Goal: Task Accomplishment & Management: Complete application form

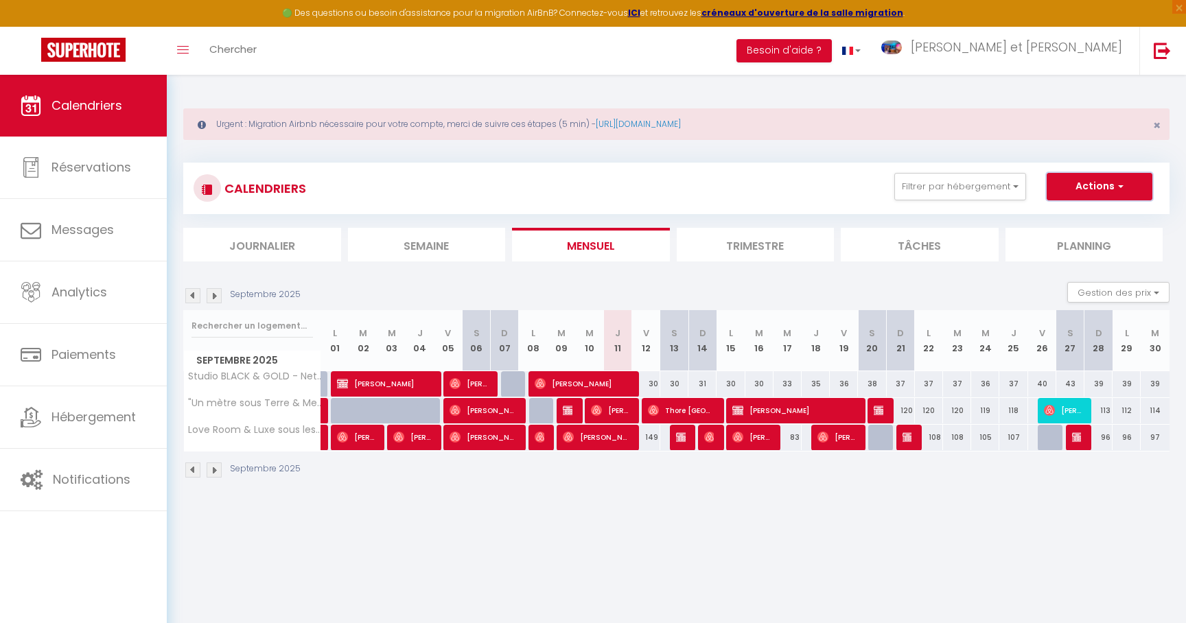
click at [1093, 199] on button "Actions" at bounding box center [1100, 186] width 106 height 27
click at [1056, 218] on link "Nouvelle réservation" at bounding box center [1084, 218] width 119 height 21
select select
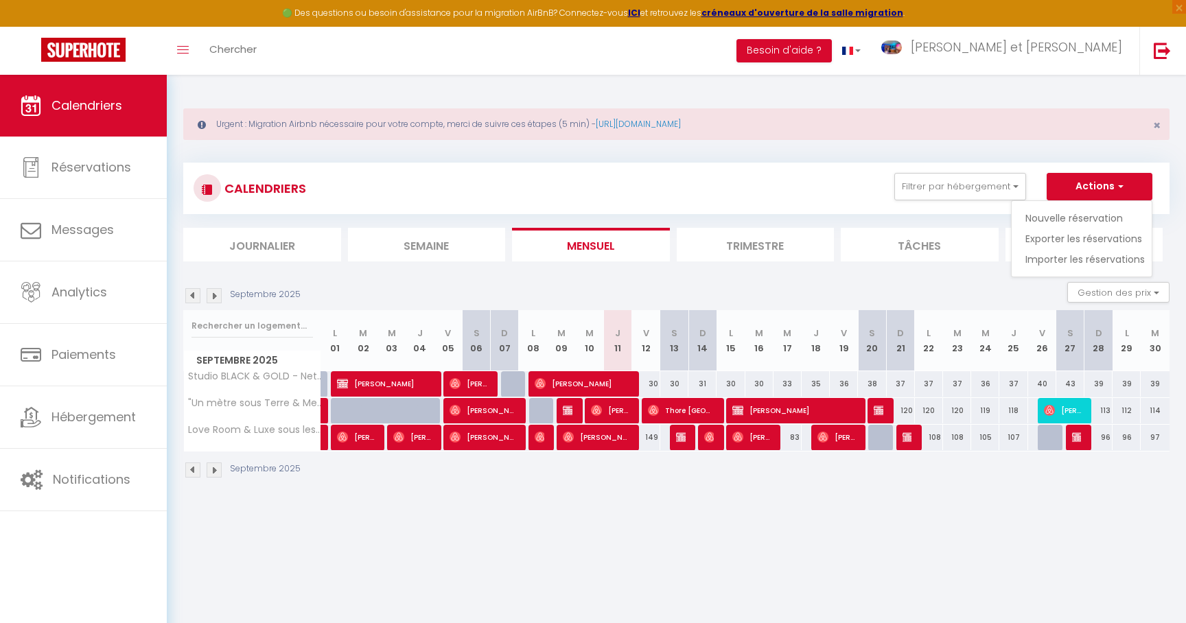
select select
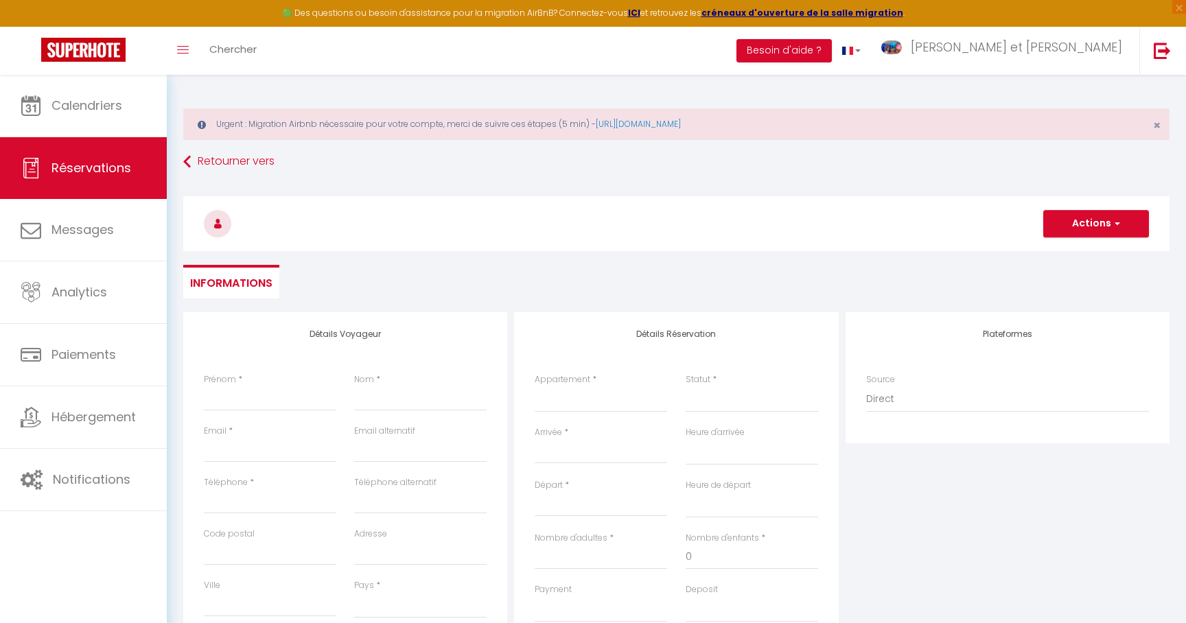
select select
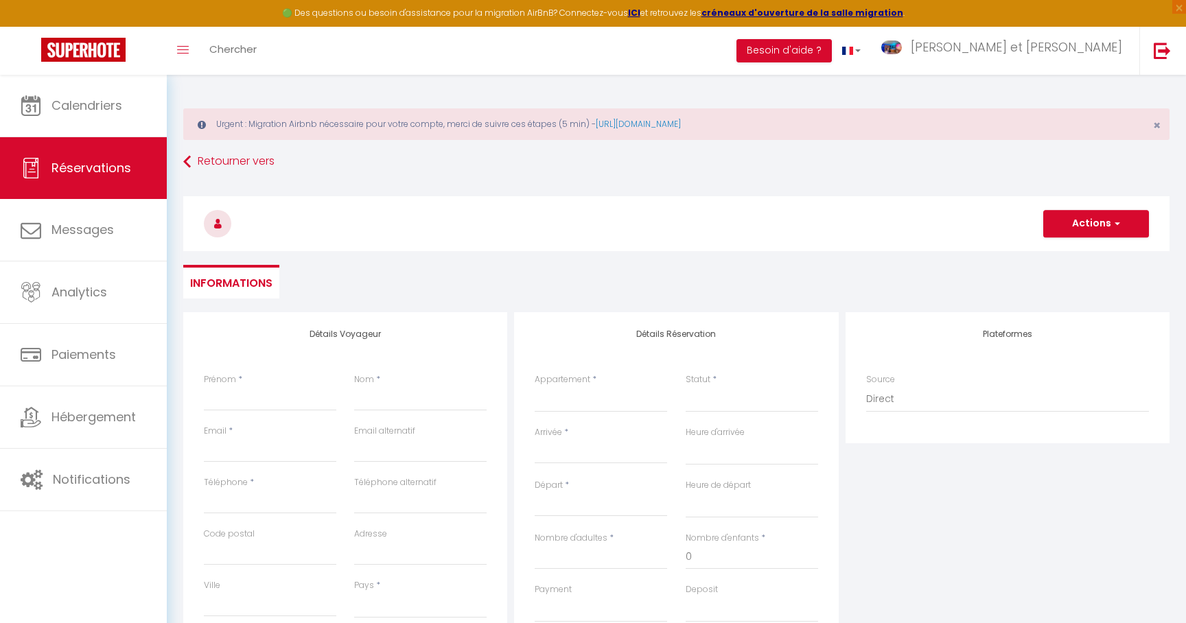
checkbox input "false"
select select
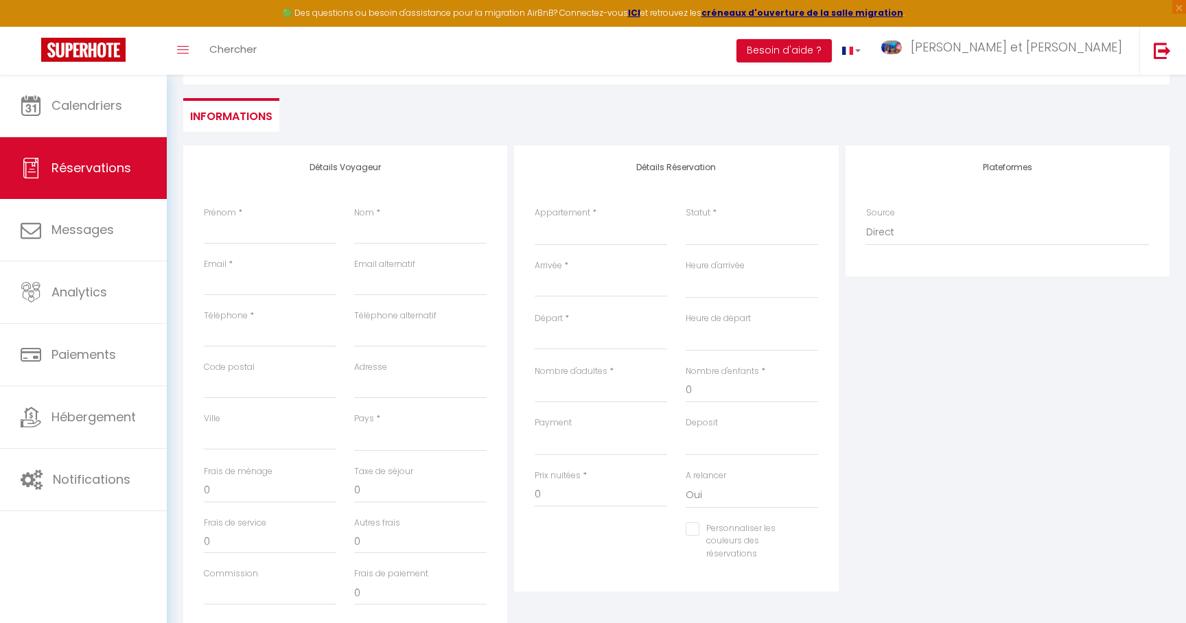
scroll to position [171, 0]
click at [574, 222] on select "Studio BLACK & GOLD - Netflix - Wifi - Gare 2 minutes "Un mètre sous Terre & Me…" at bounding box center [601, 228] width 132 height 26
select select "31284"
click option "Love Room & Luxe sous les colombages d'Alsace" at bounding box center [0, 0] width 0 height 0
select select
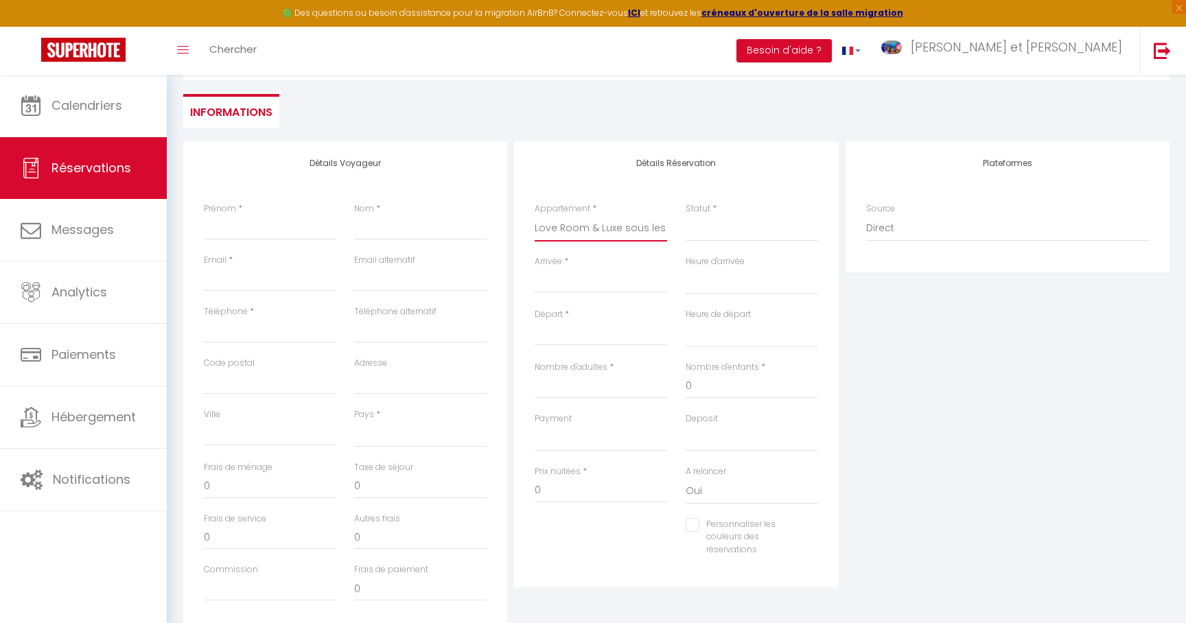
select select
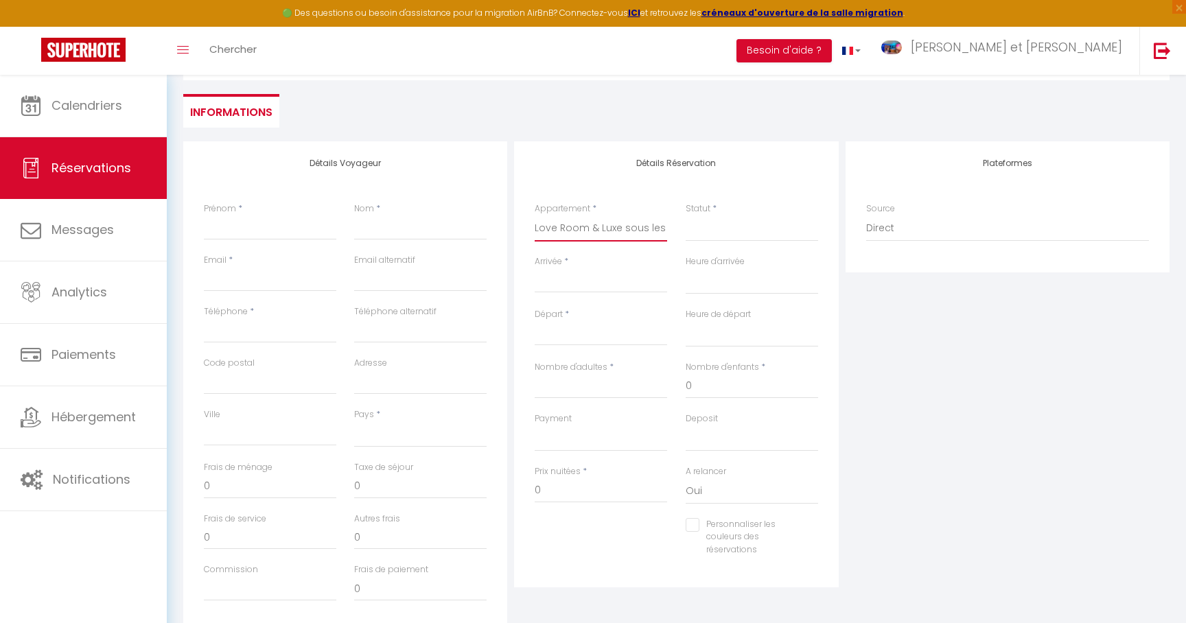
checkbox input "false"
select select
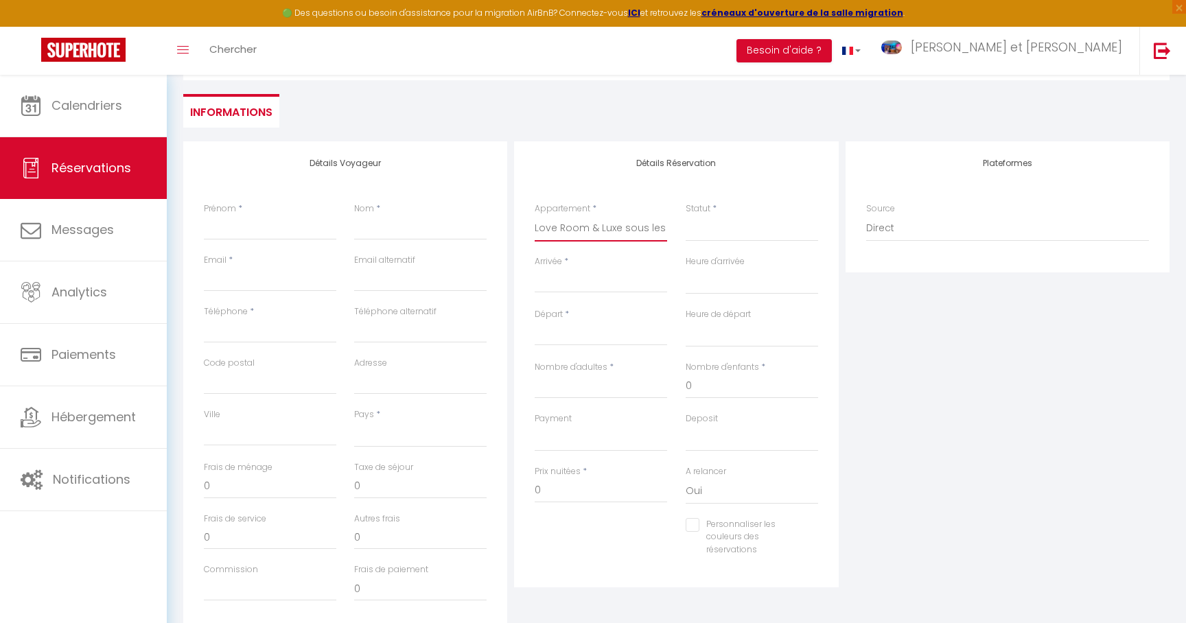
select select
checkbox input "false"
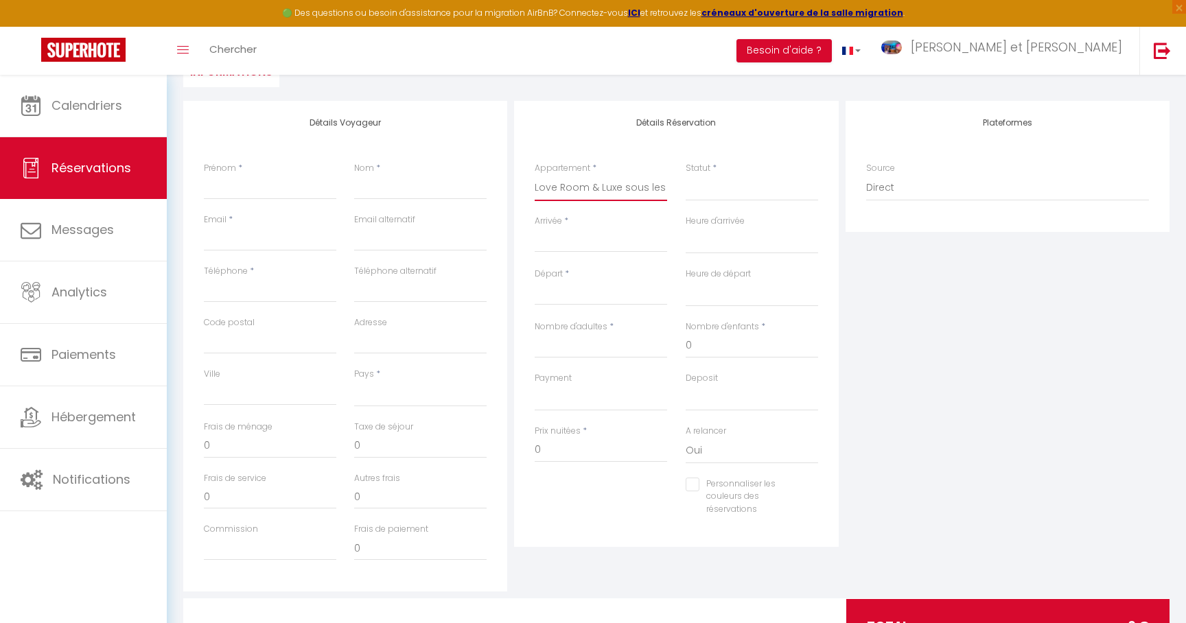
scroll to position [213, 0]
click at [550, 246] on input "Arrivée" at bounding box center [601, 240] width 132 height 18
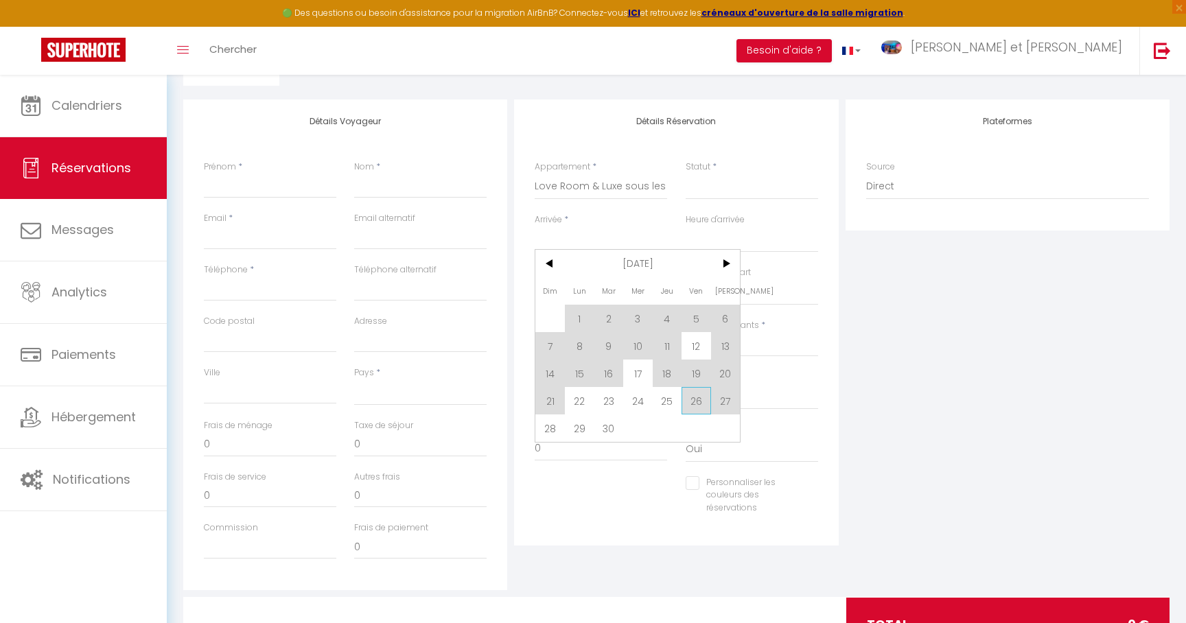
click at [697, 406] on span "26" at bounding box center [696, 400] width 30 height 27
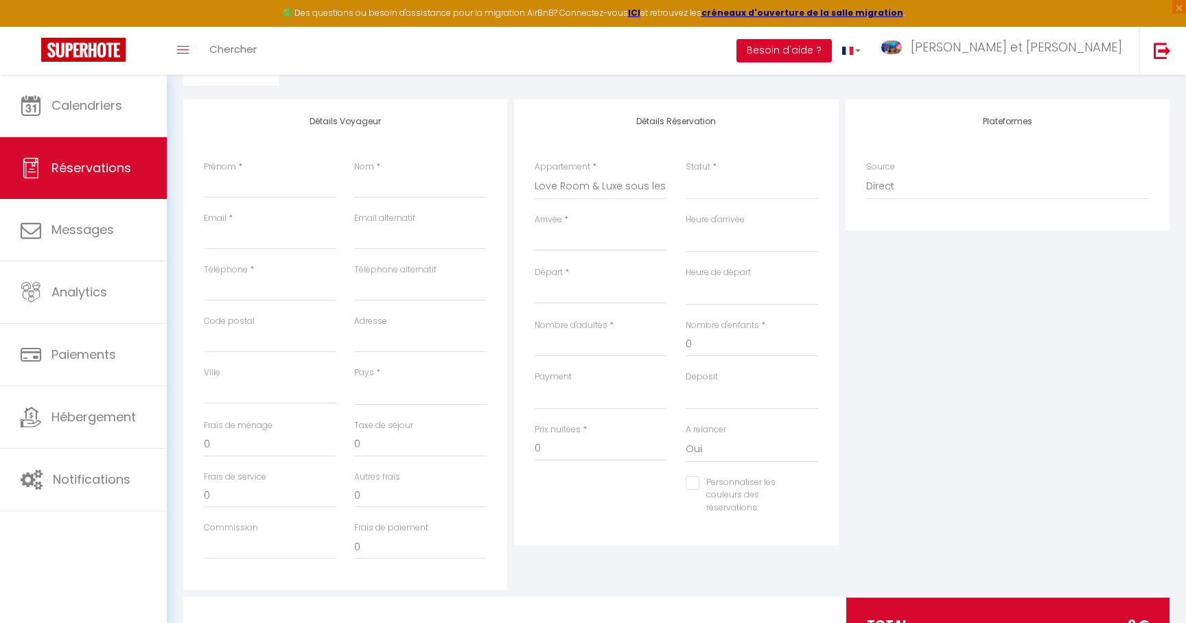
select select
type input "Ven 26 Septembre 2025"
select select
type input "[PERSON_NAME] 27 Septembre 2025"
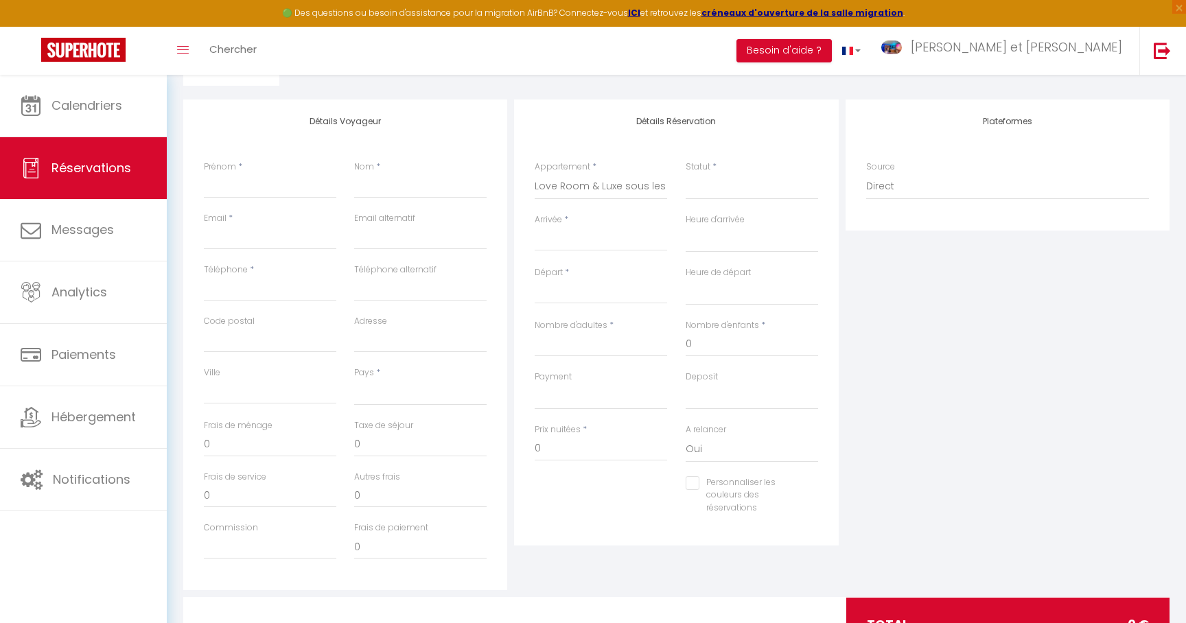
select select
checkbox input "false"
click at [228, 187] on input "Prénom" at bounding box center [270, 186] width 132 height 25
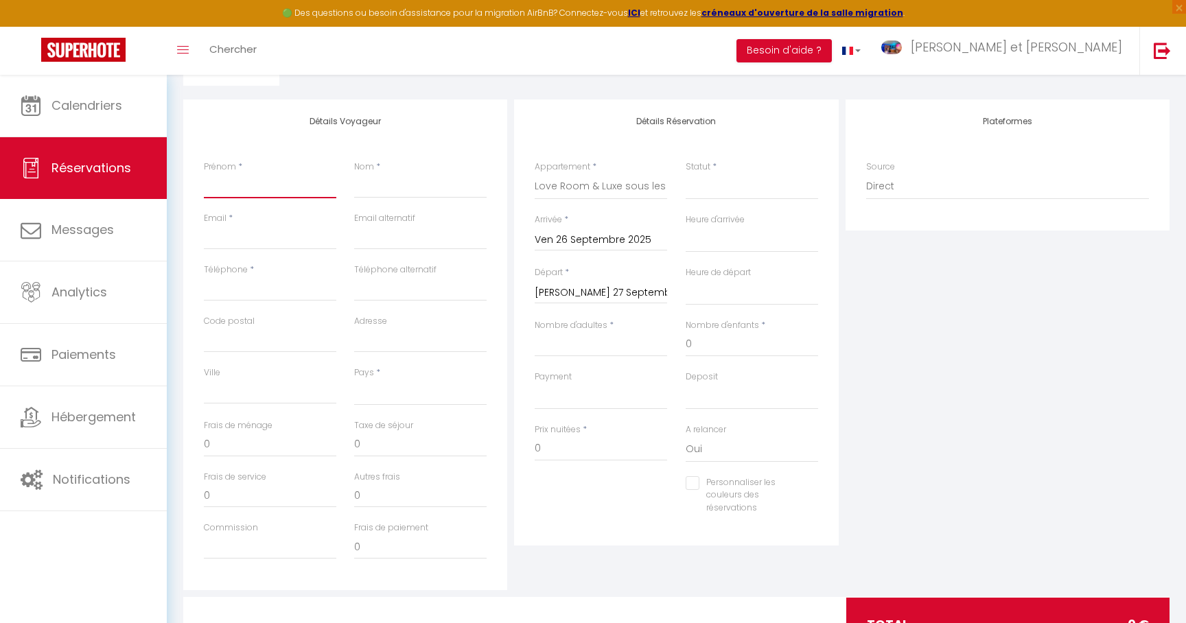
type input "F"
select select
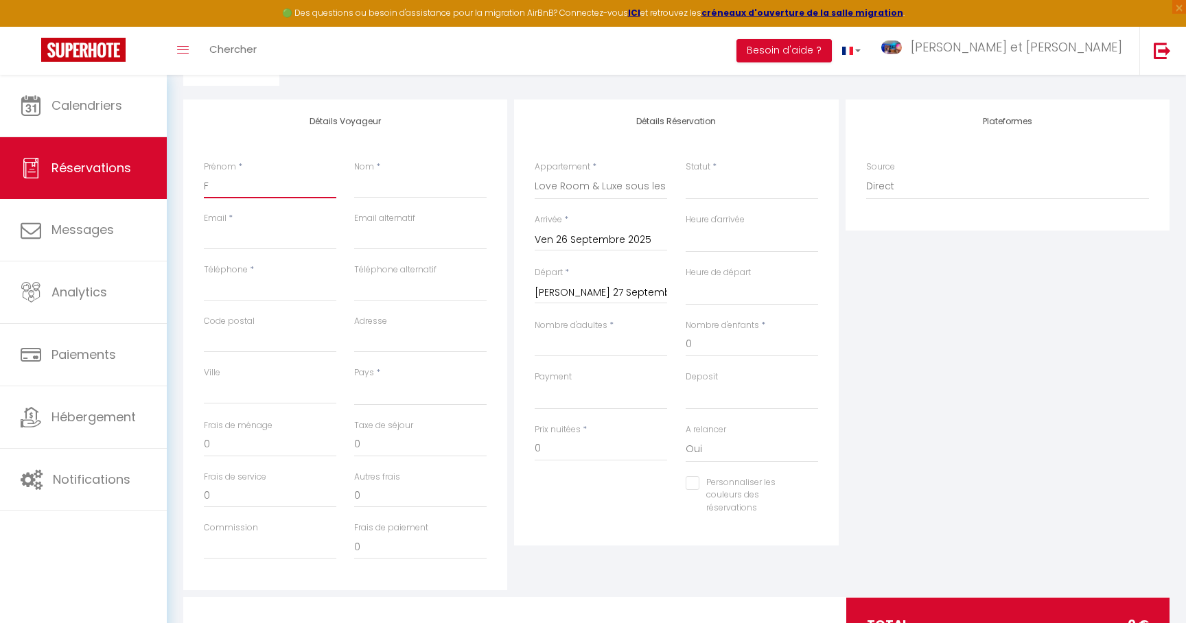
select select
checkbox input "false"
type input "Fa"
select select
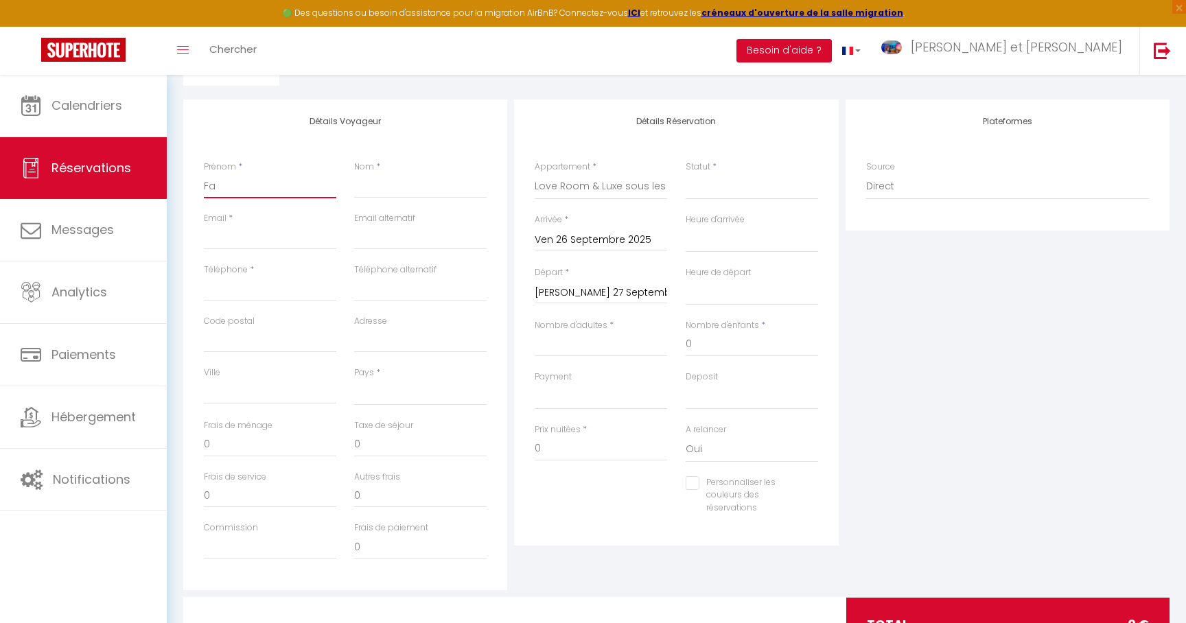
select select
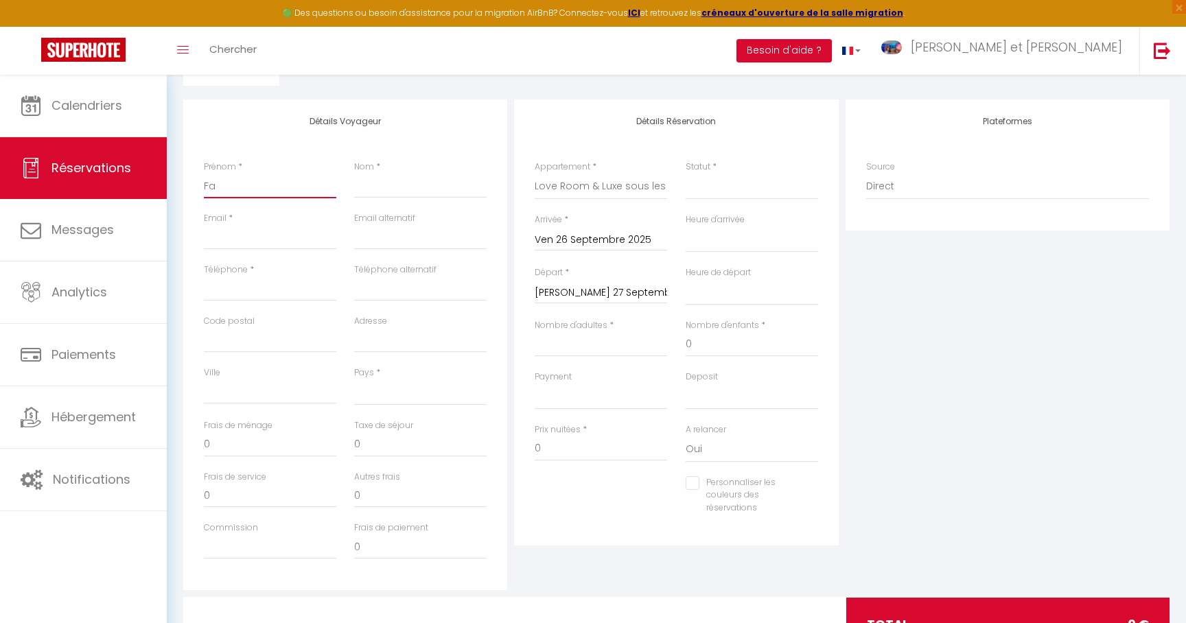
checkbox input "false"
type input "Fat"
select select
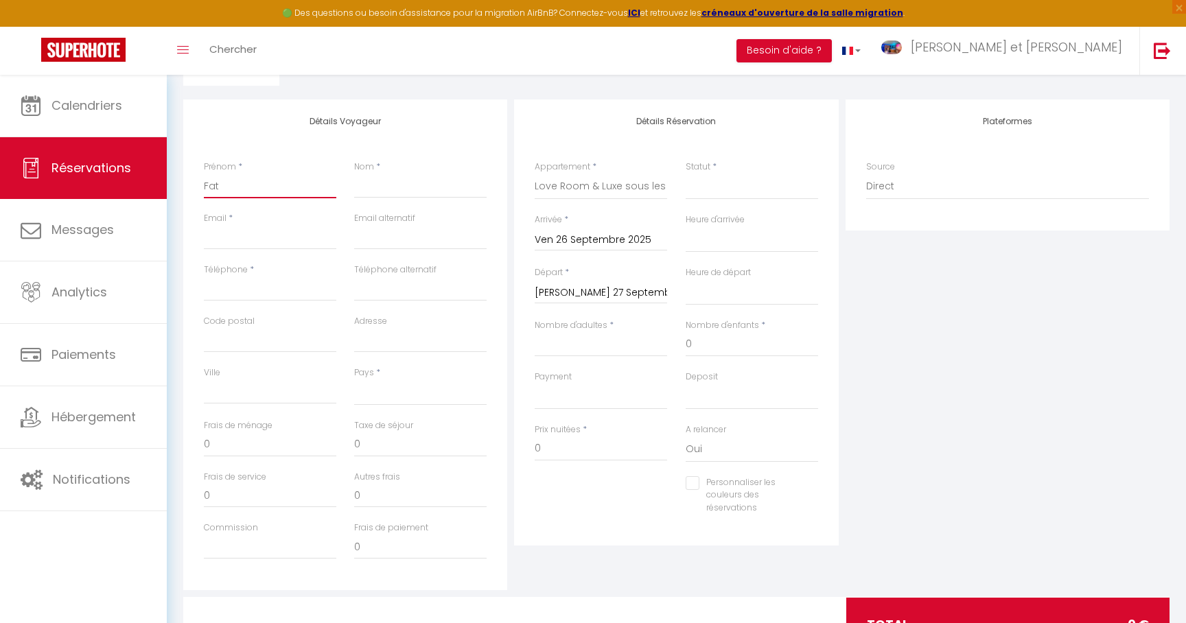
select select
checkbox input "false"
type input "Fati"
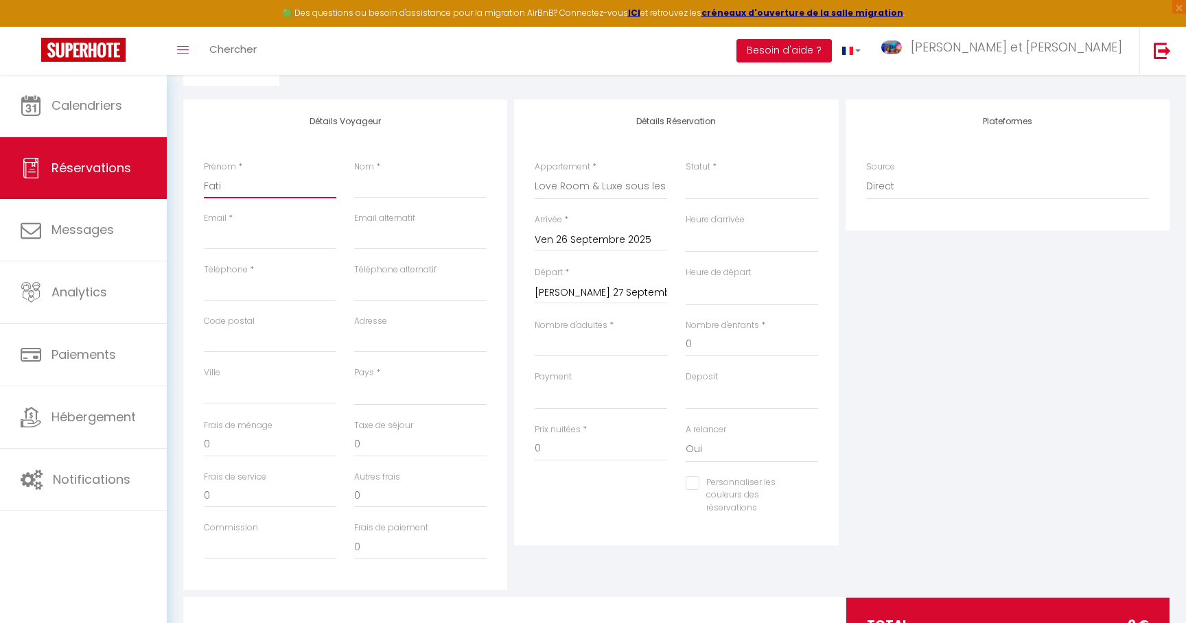
select select
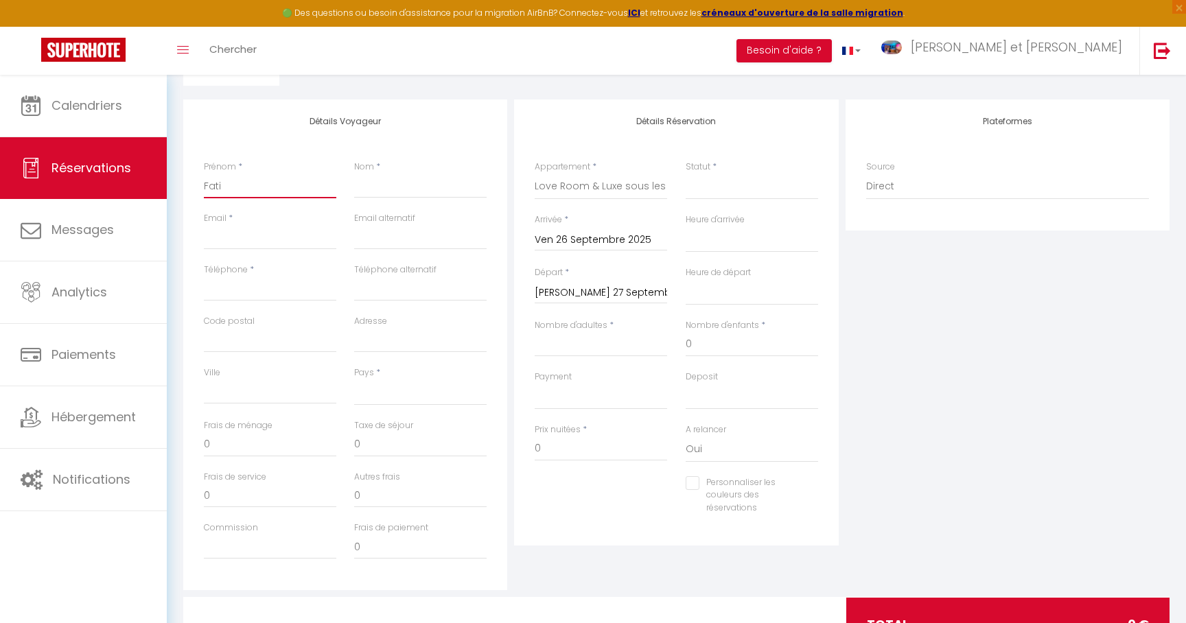
select select
checkbox input "false"
type input "Fatif"
select select
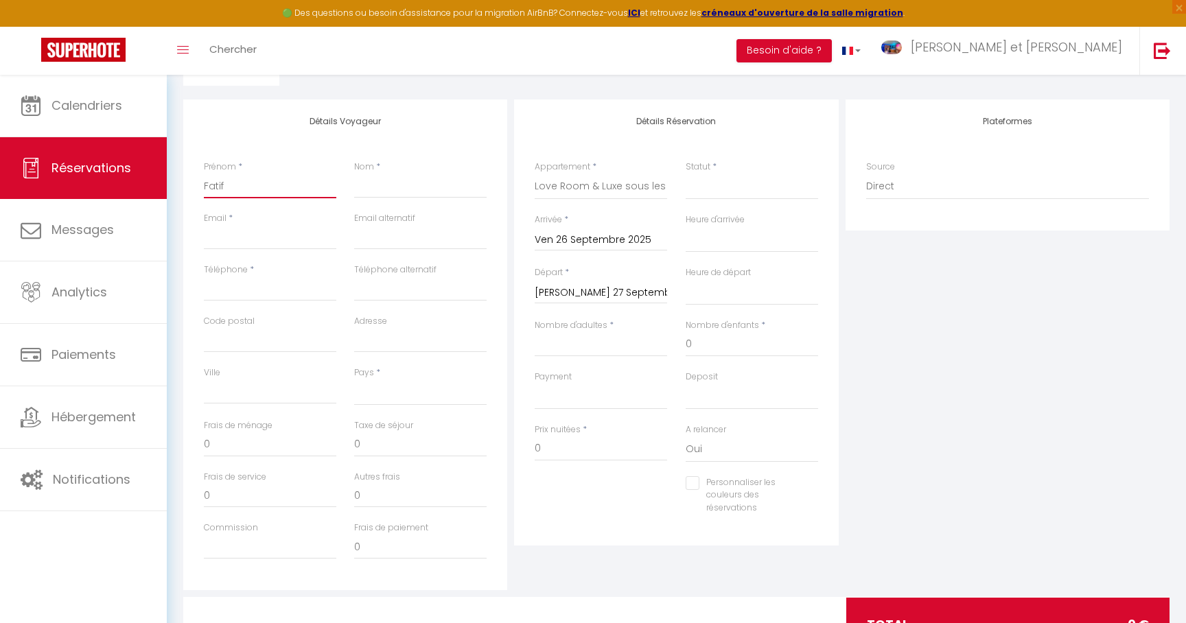
select select
checkbox input "false"
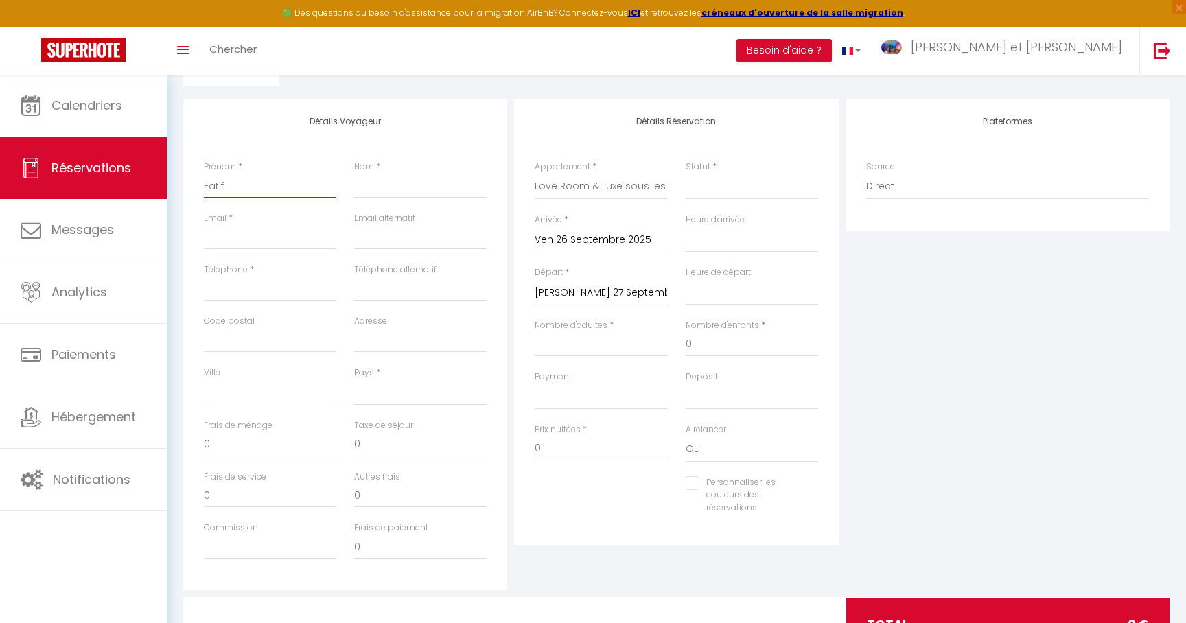
type input "Fati"
select select
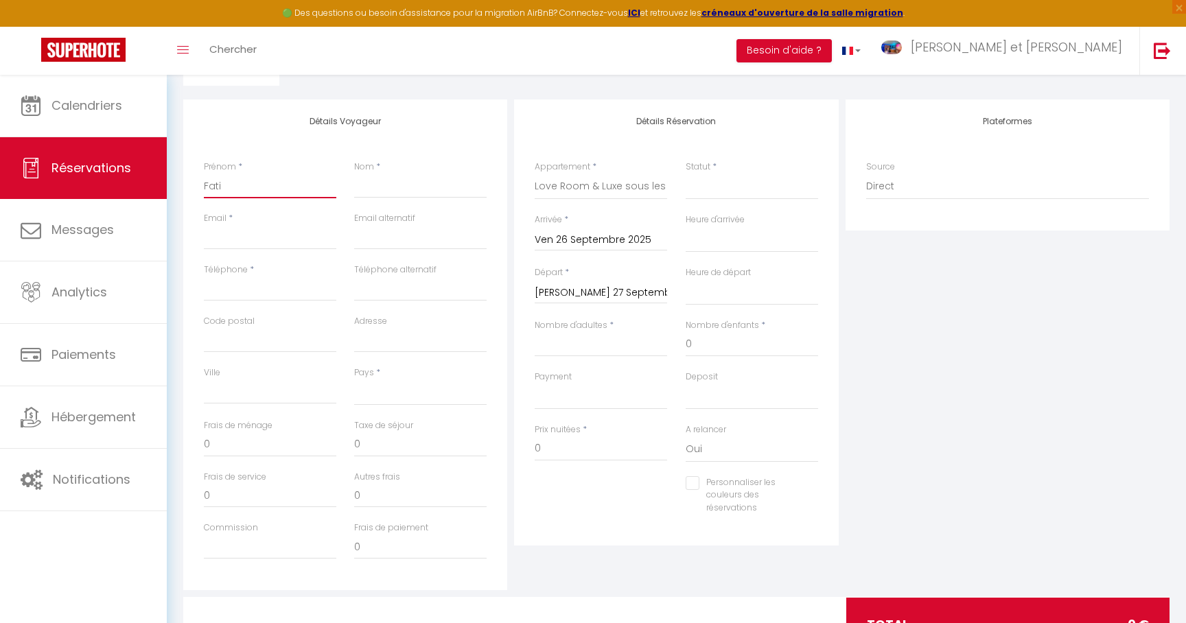
select select
checkbox input "false"
type input "[PERSON_NAME]"
select select
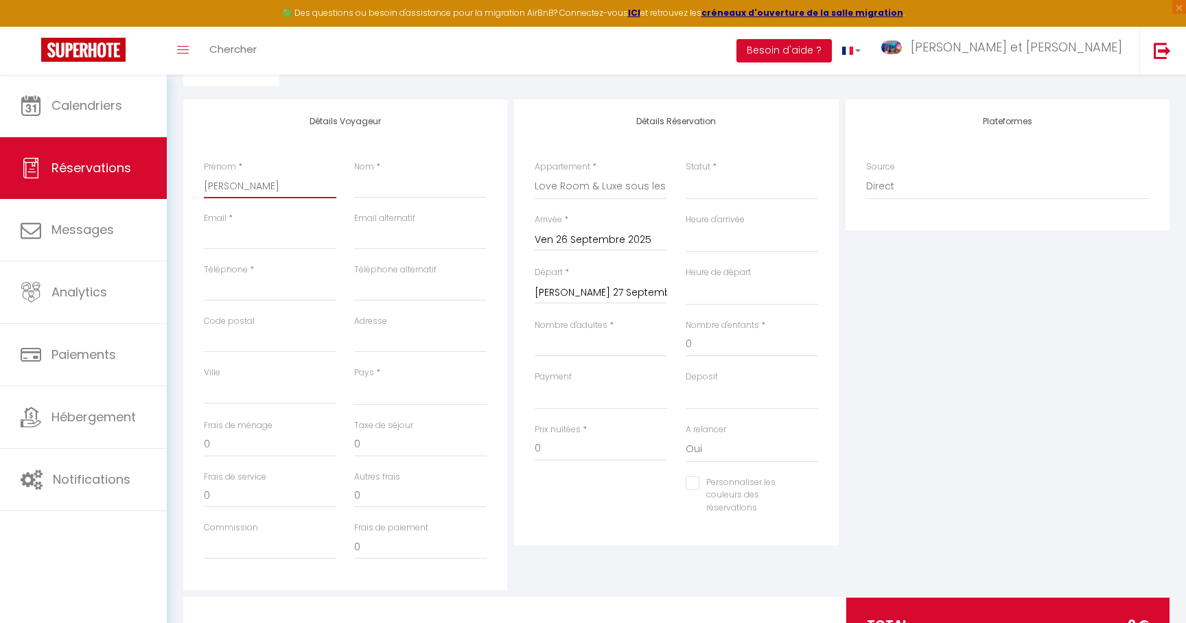
select select
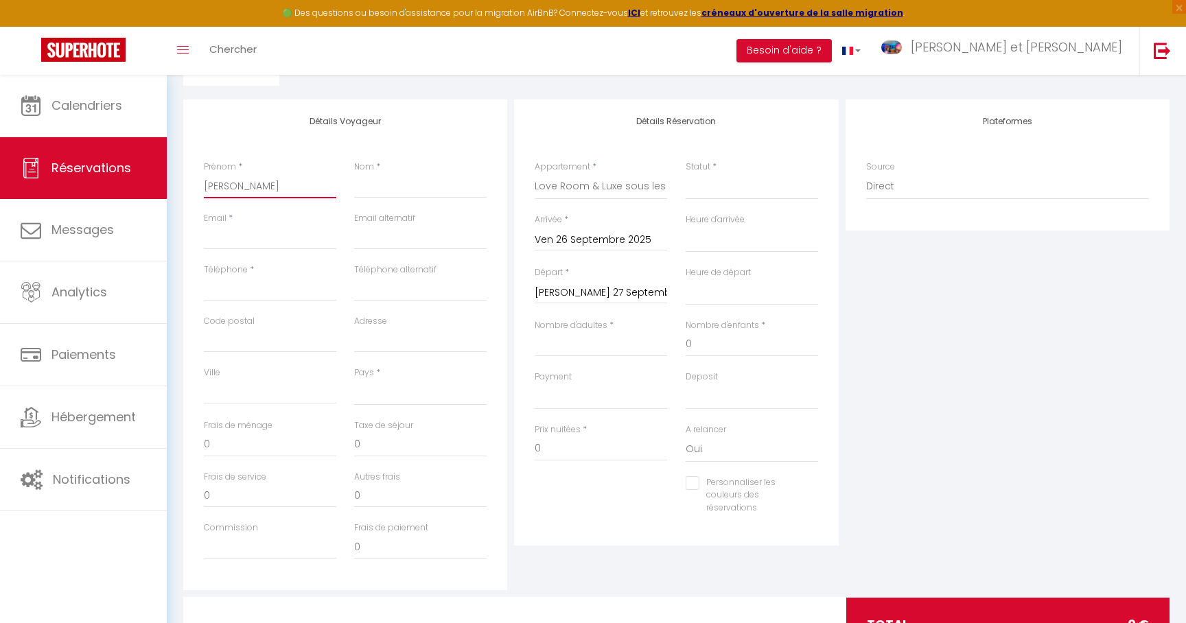
checkbox input "false"
type input "[PERSON_NAME]"
click at [382, 195] on input "Nom" at bounding box center [420, 186] width 132 height 25
type input "S"
select select
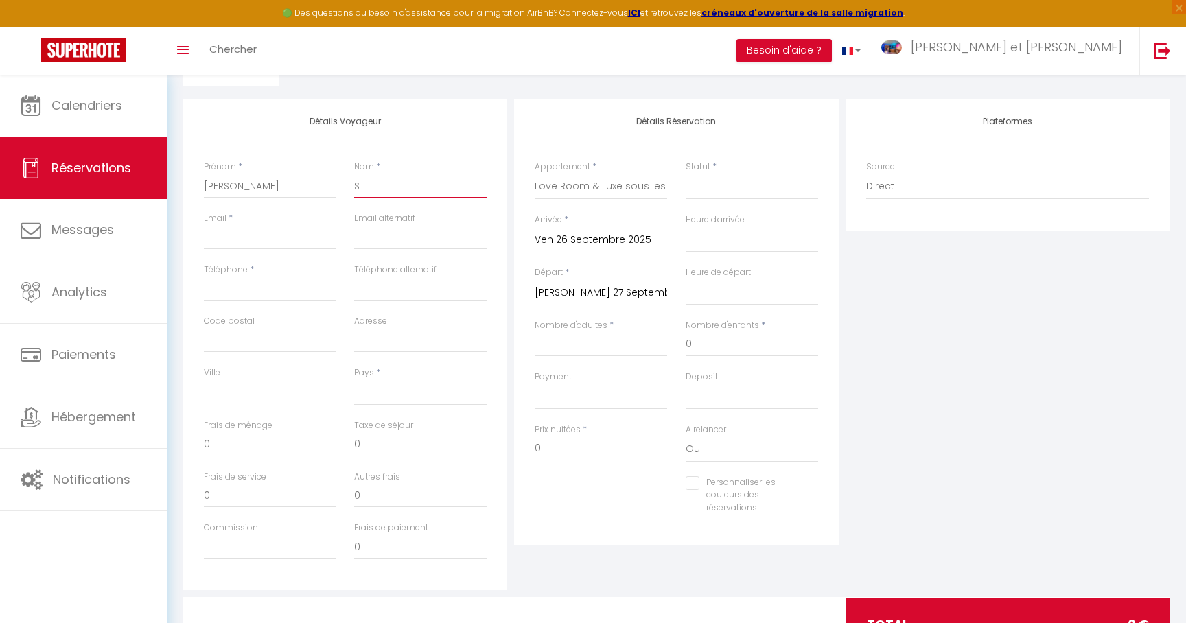
select select
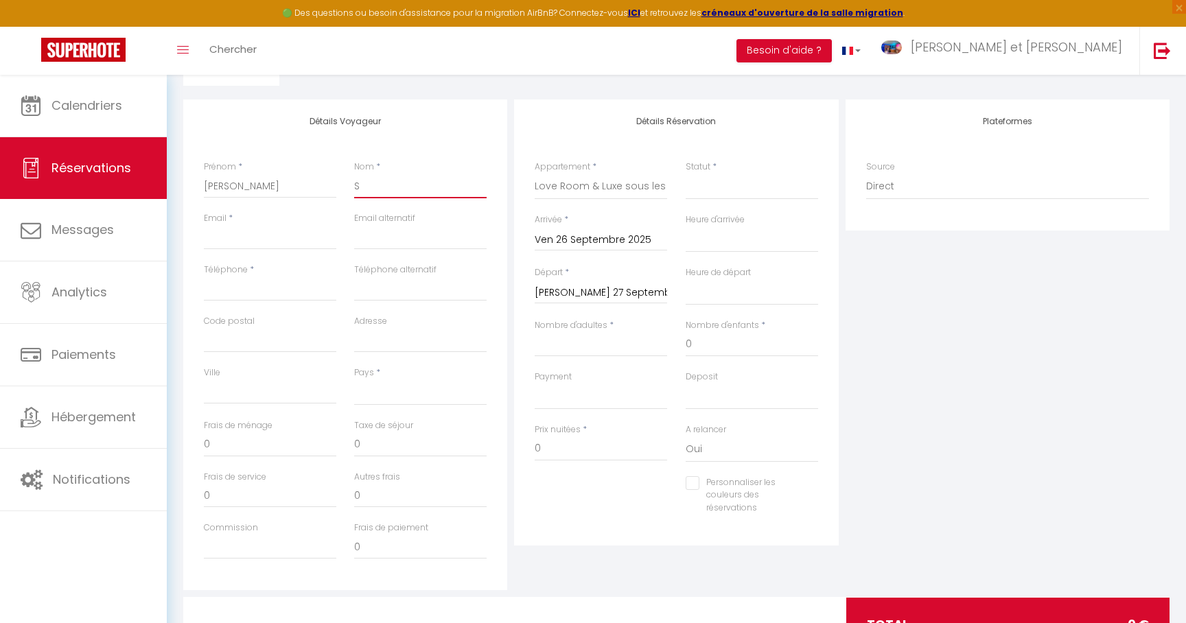
checkbox input "false"
type input "Su"
select select
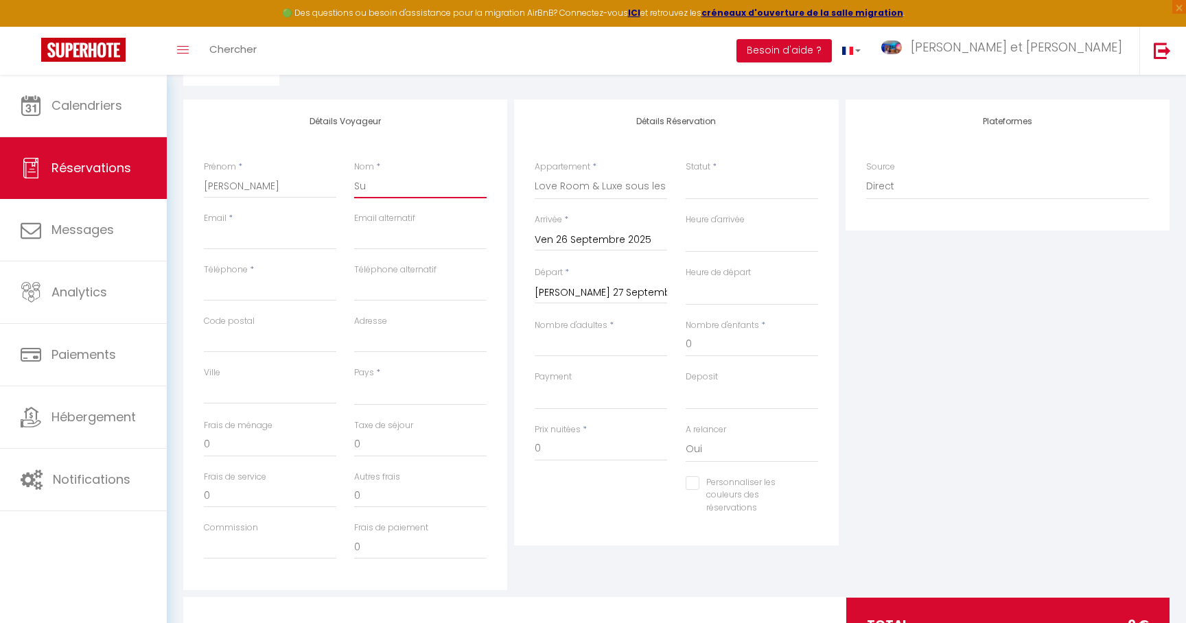
select select
checkbox input "false"
type input "Sum"
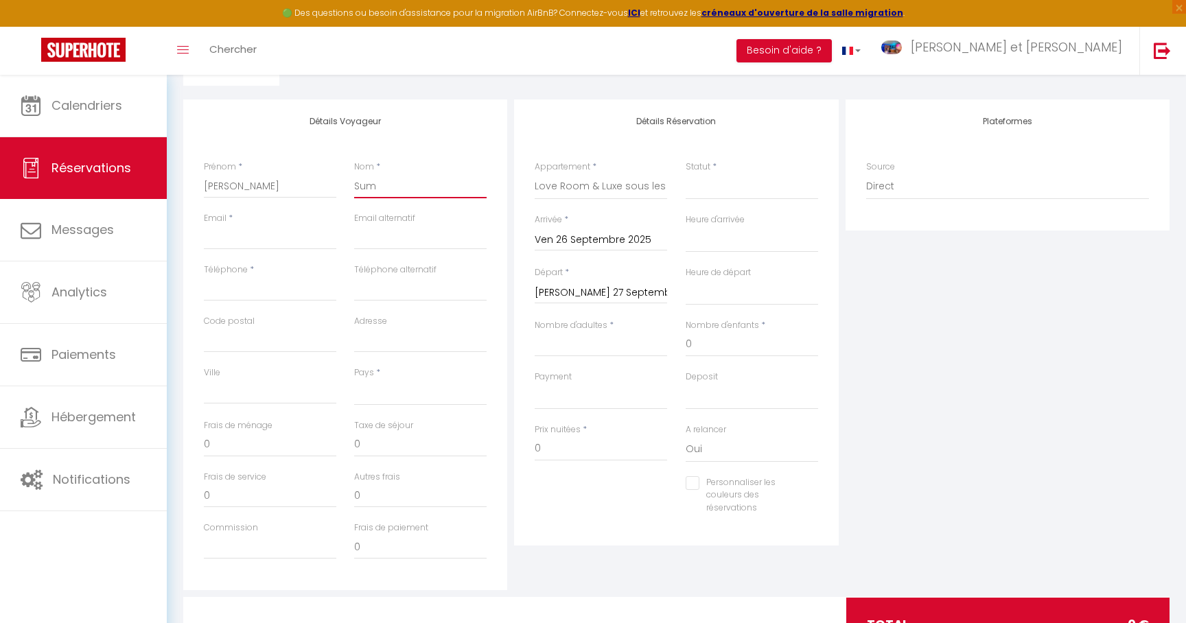
select select
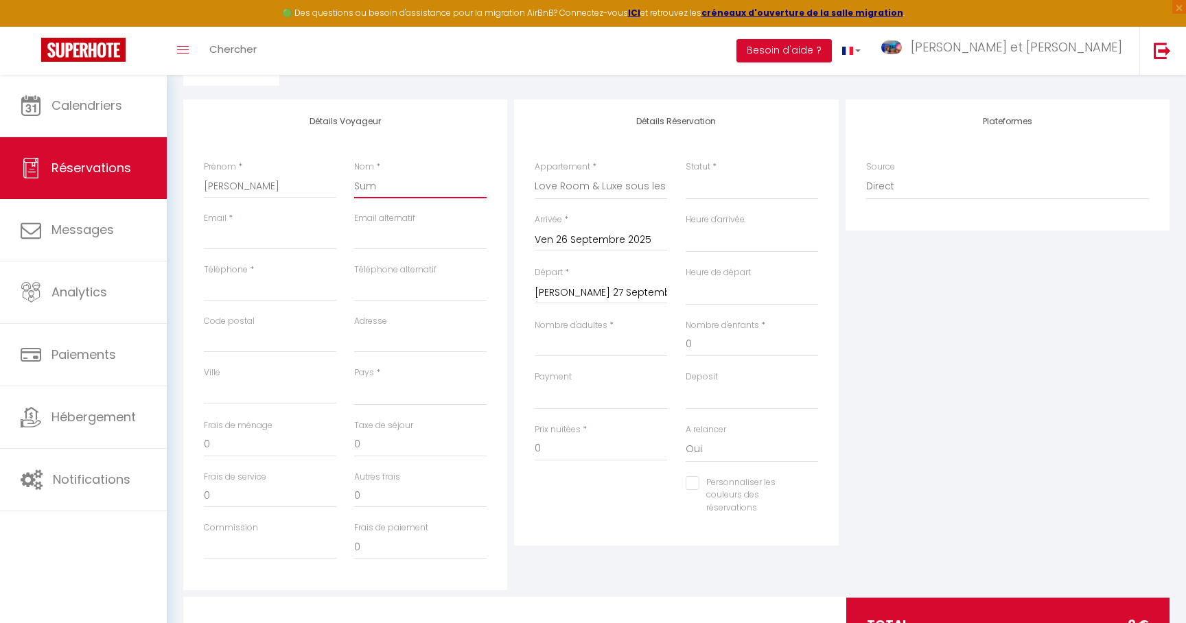
select select
checkbox input "false"
type input "Sume"
select select
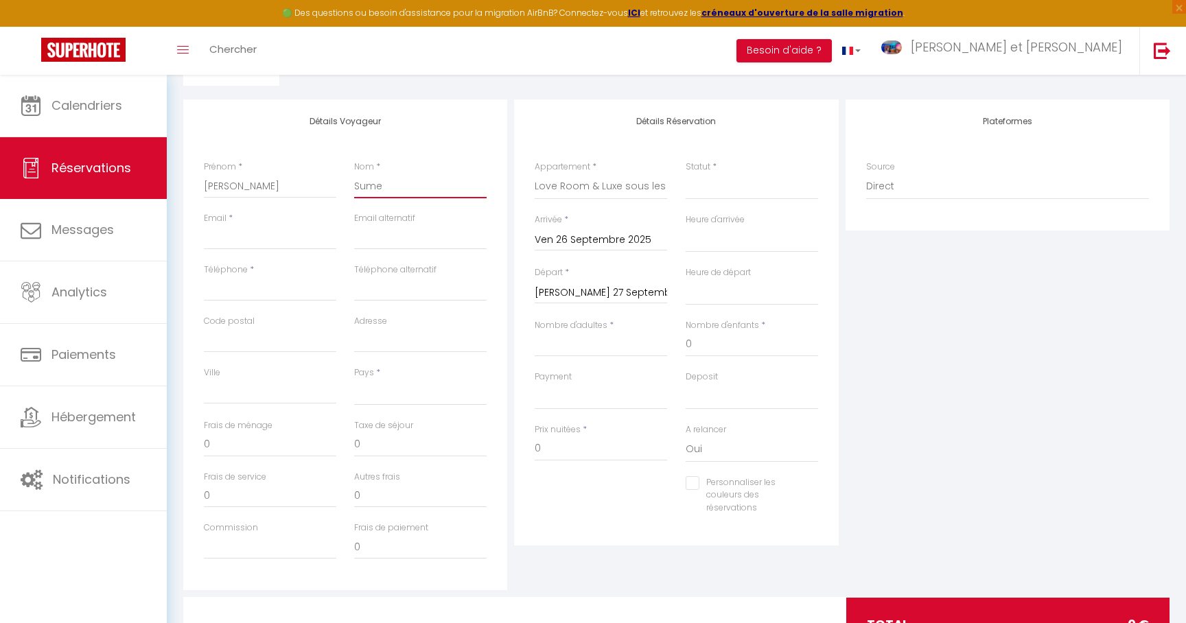
select select
checkbox input "false"
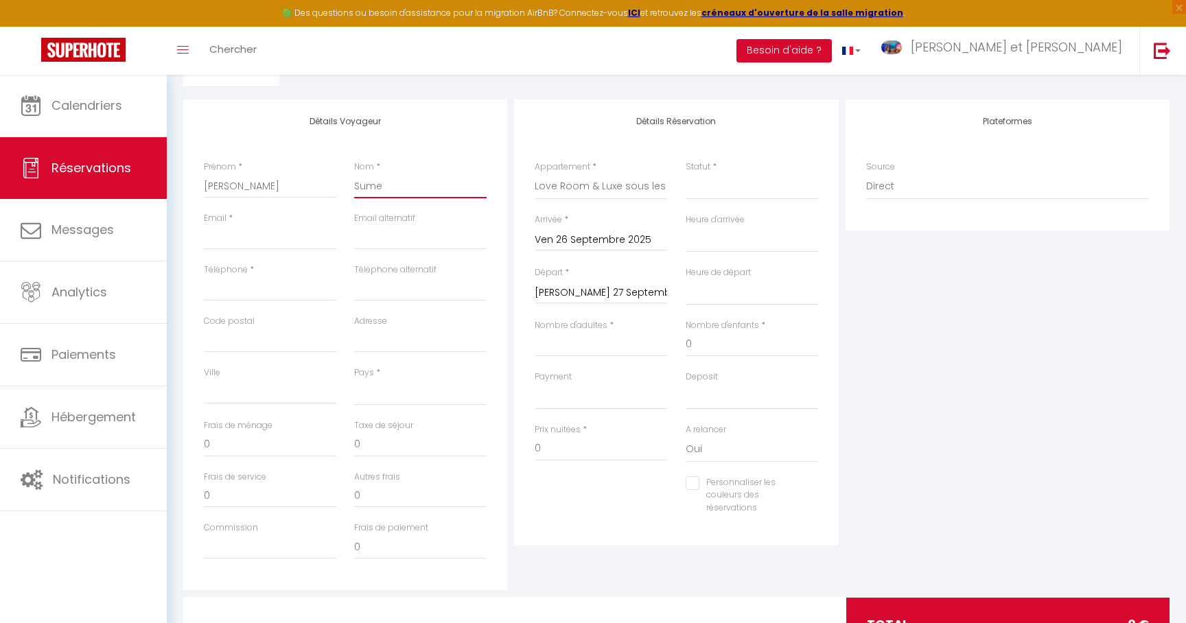
type input "Sumen"
select select
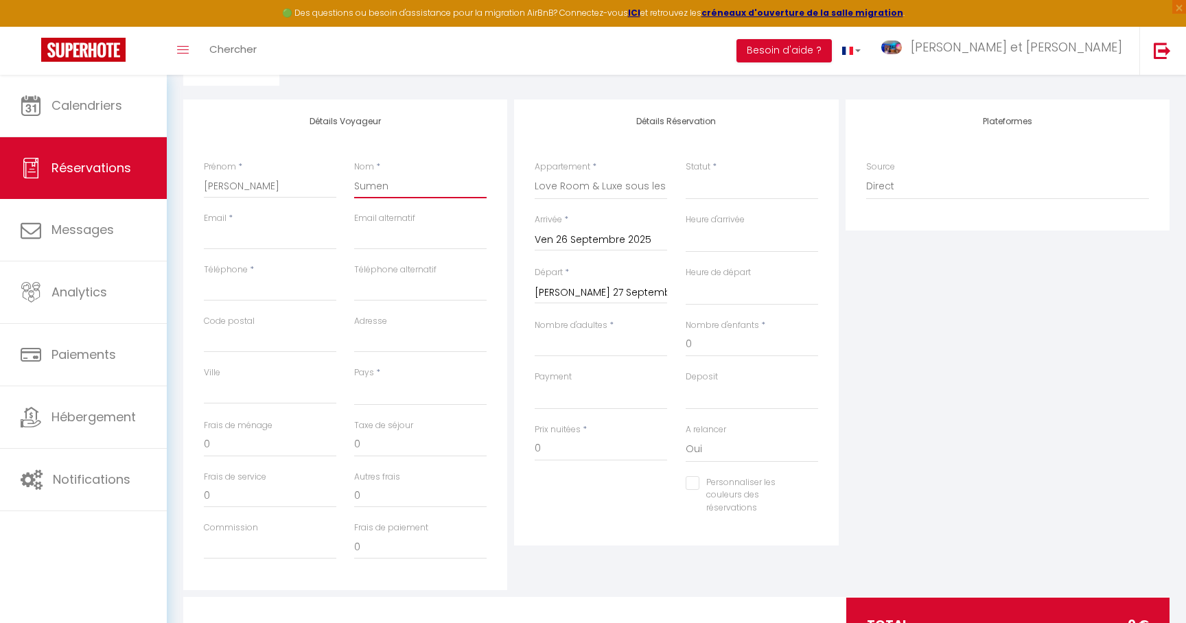
select select
checkbox input "false"
type input "Sumeng"
select select
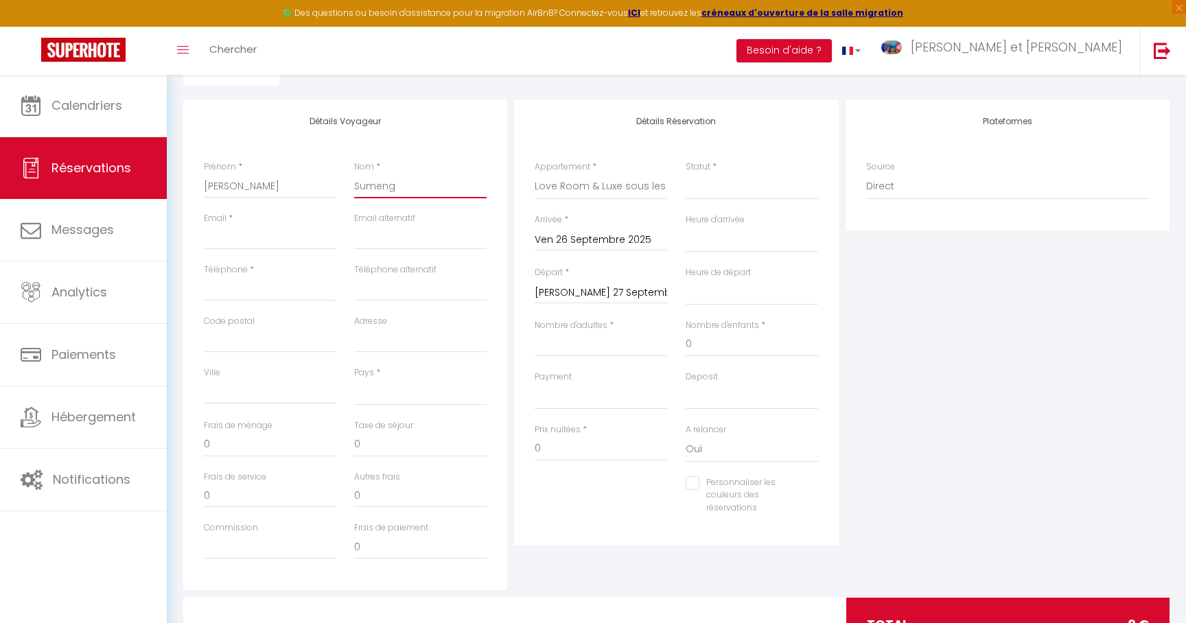
select select
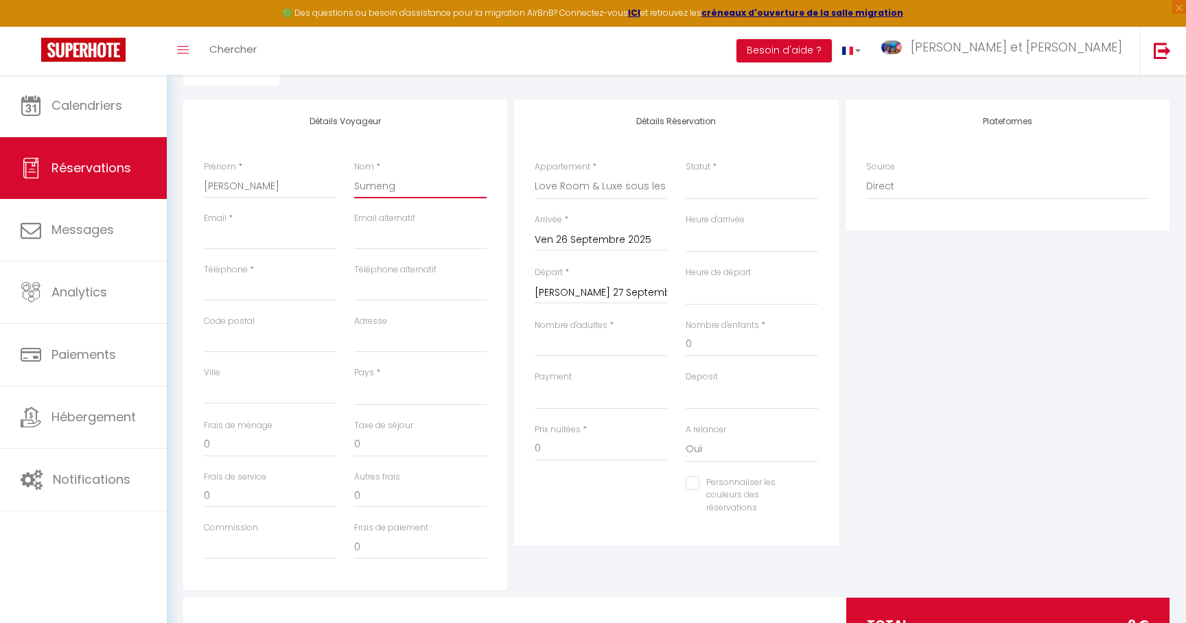
checkbox input "false"
type input "Sumenge"
select select
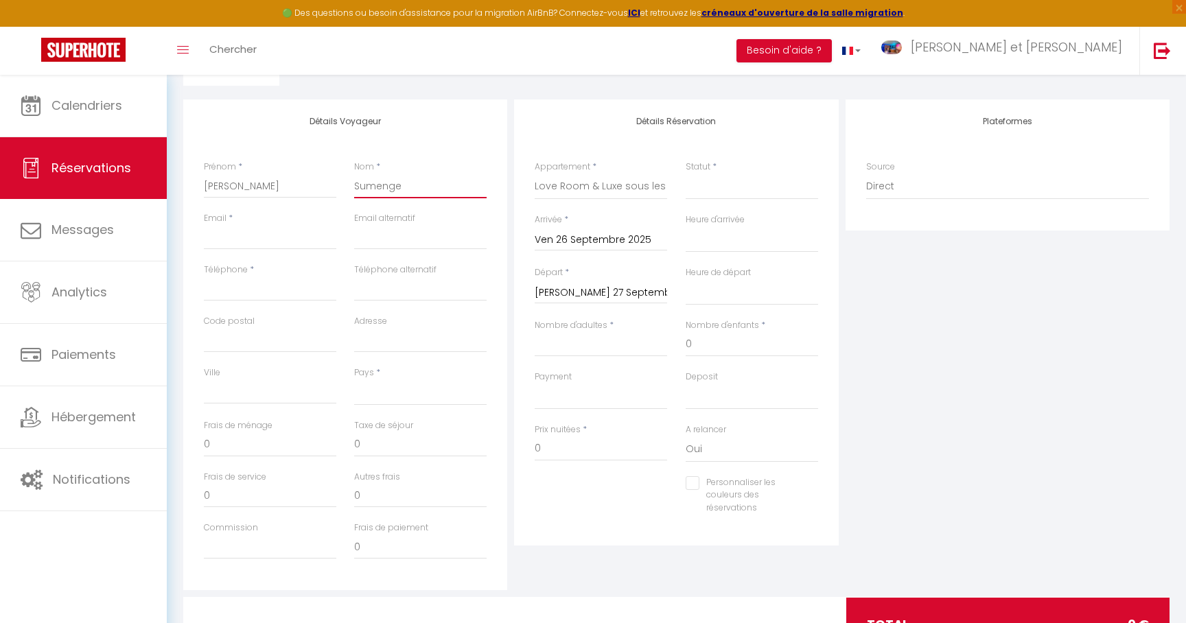
select select
checkbox input "false"
type input "Sumengen"
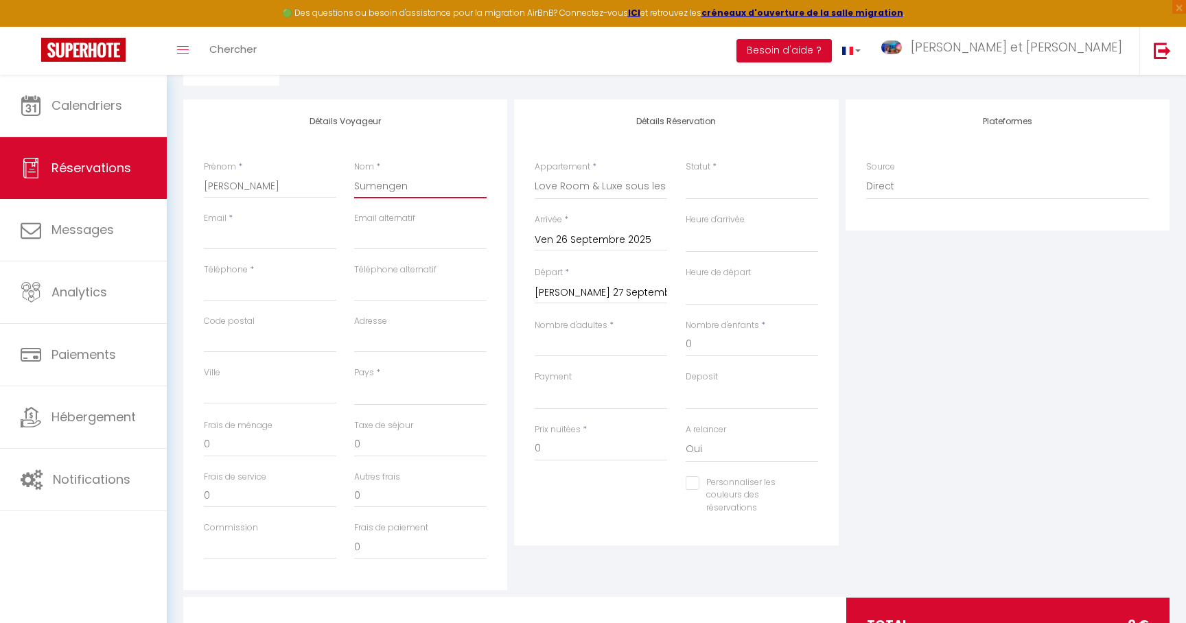
select select
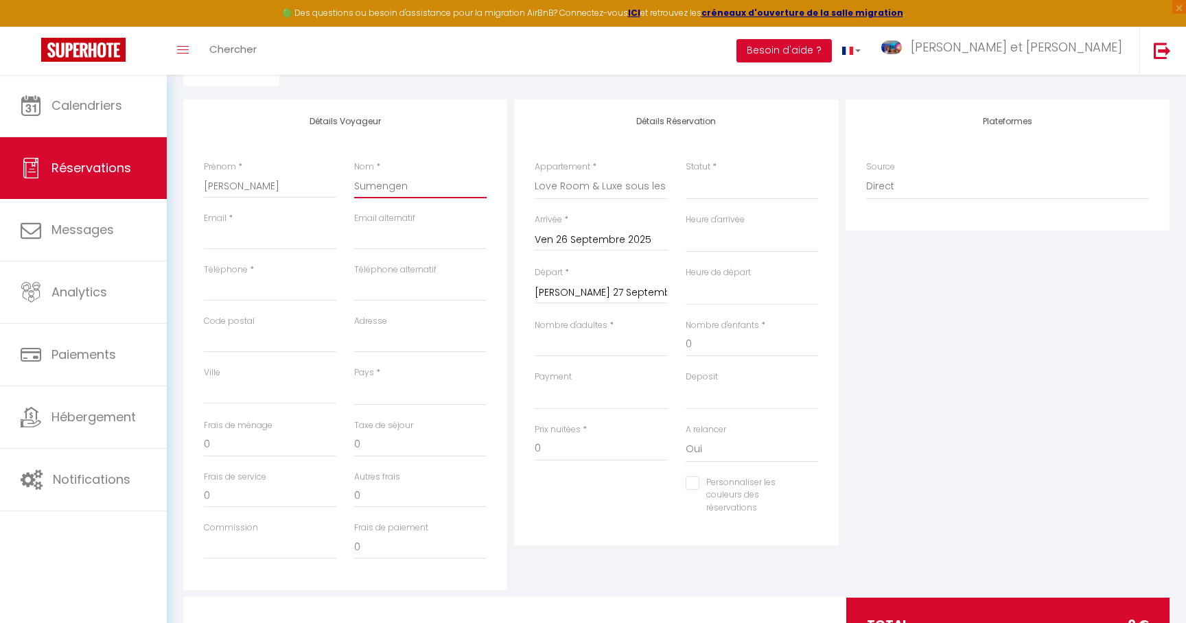
select select
checkbox input "false"
type input "Sumengen"
click at [235, 248] on input "Email client" at bounding box center [270, 237] width 132 height 25
type input "s"
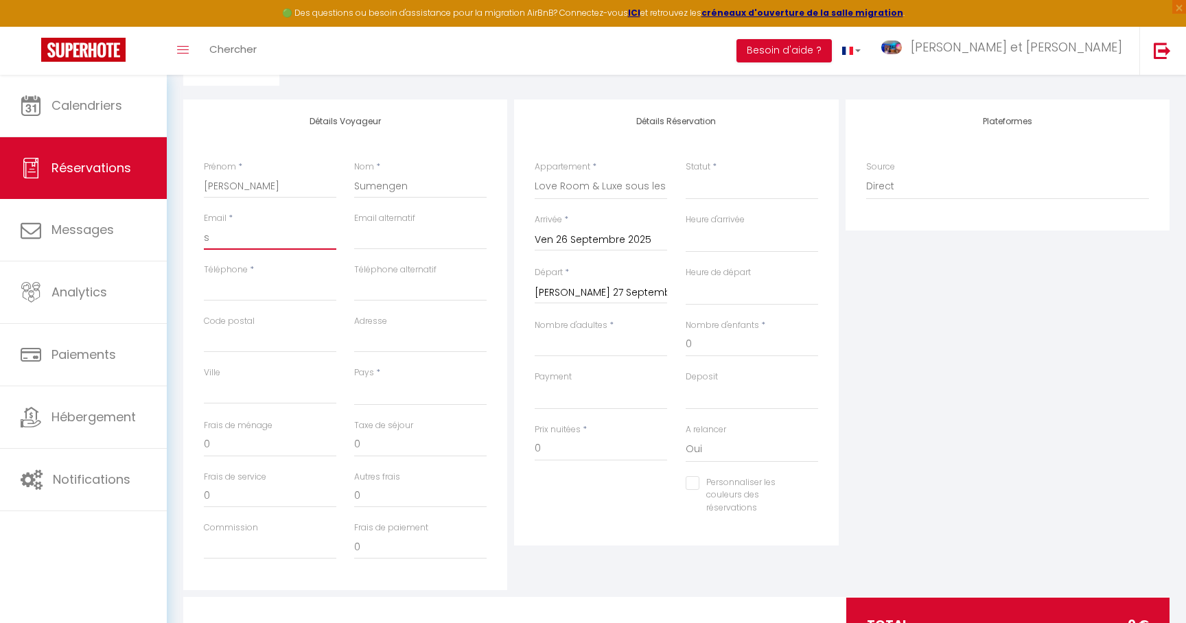
select select
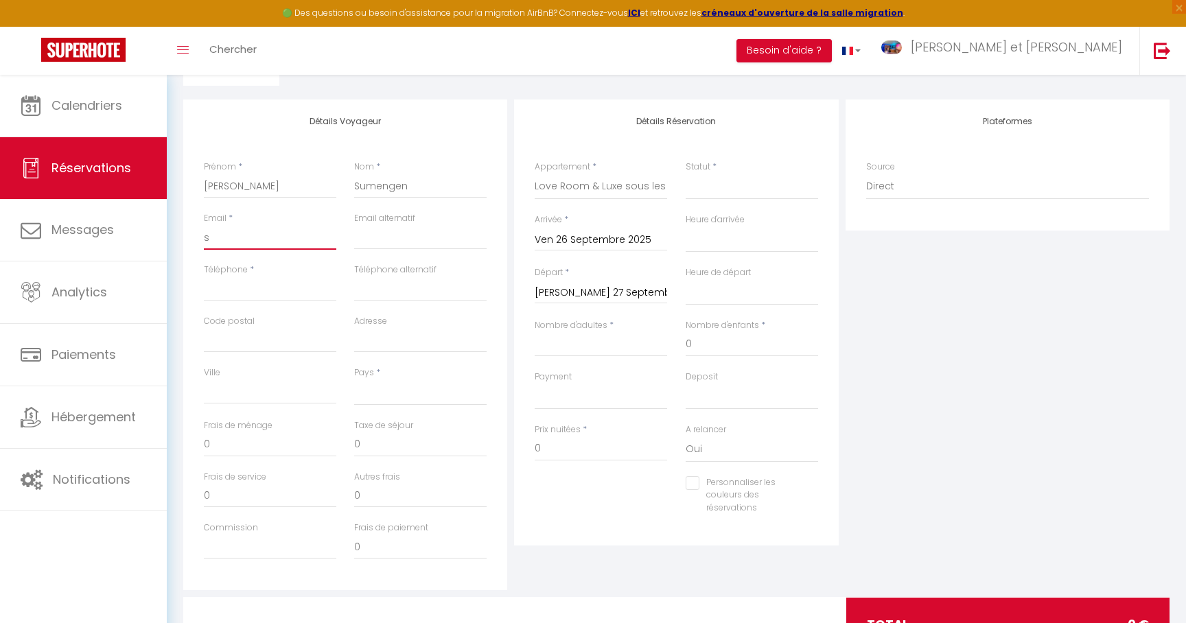
select select
checkbox input "false"
type input "su"
select select
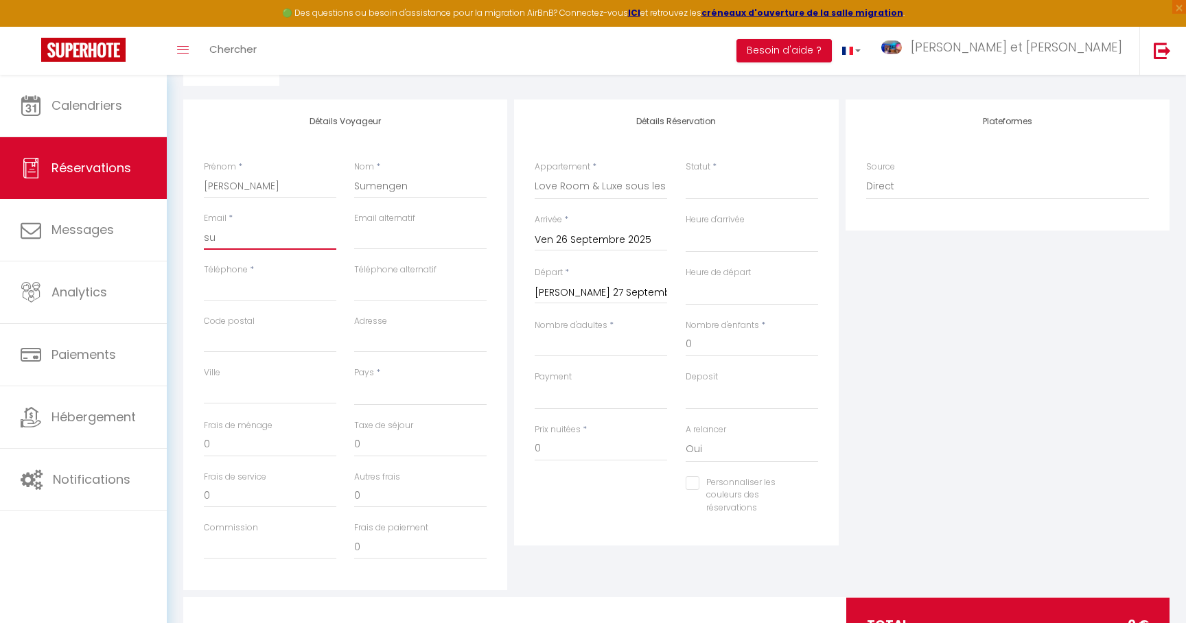
select select
checkbox input "false"
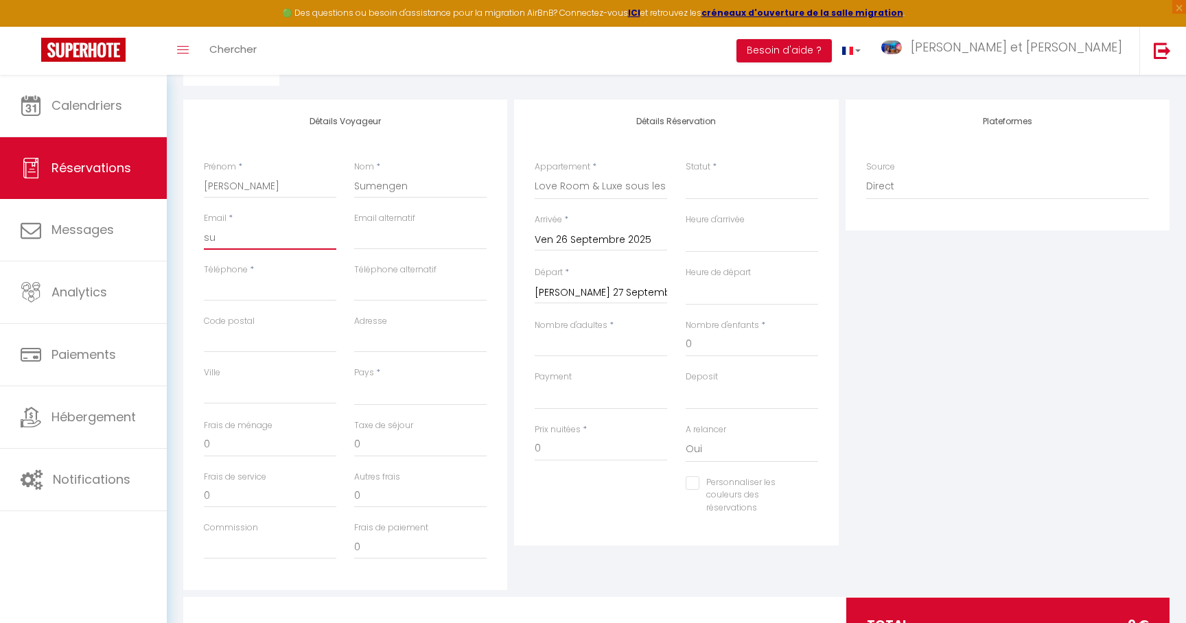
type input "sum"
select select
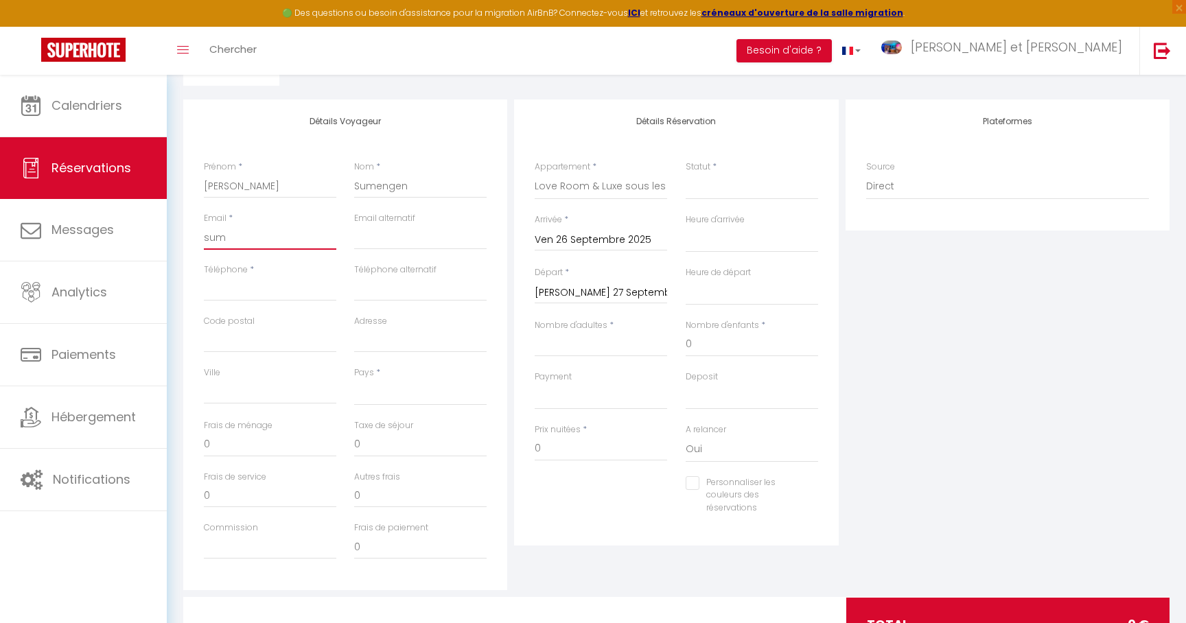
select select
checkbox input "false"
type input "sume"
select select
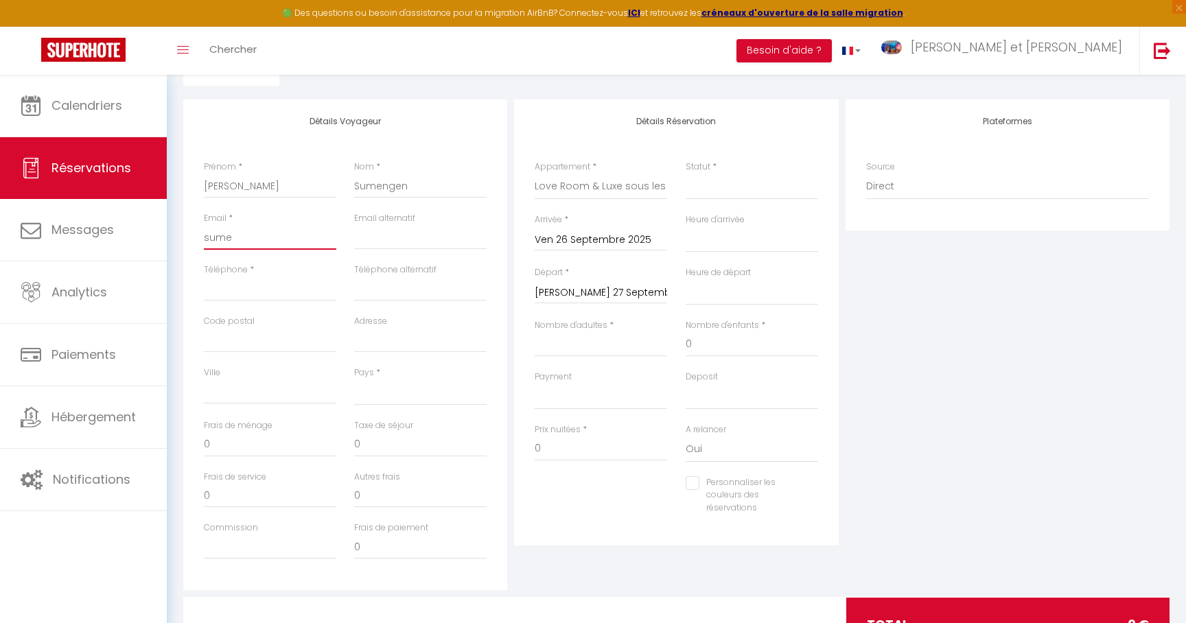
select select
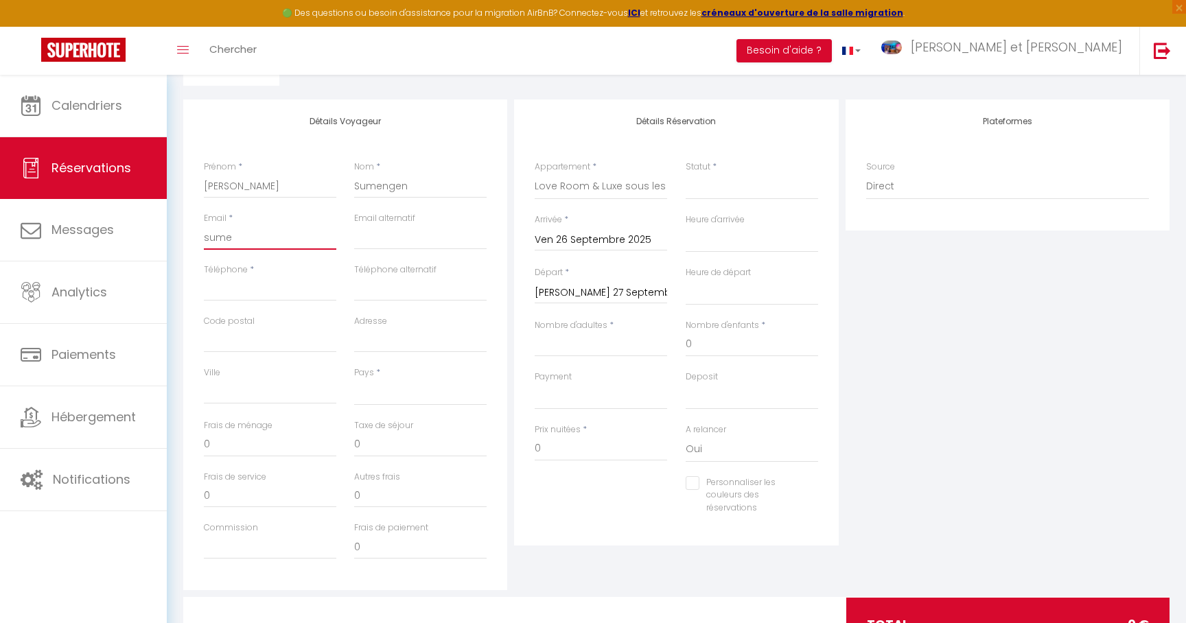
checkbox input "false"
type input "sumen"
select select
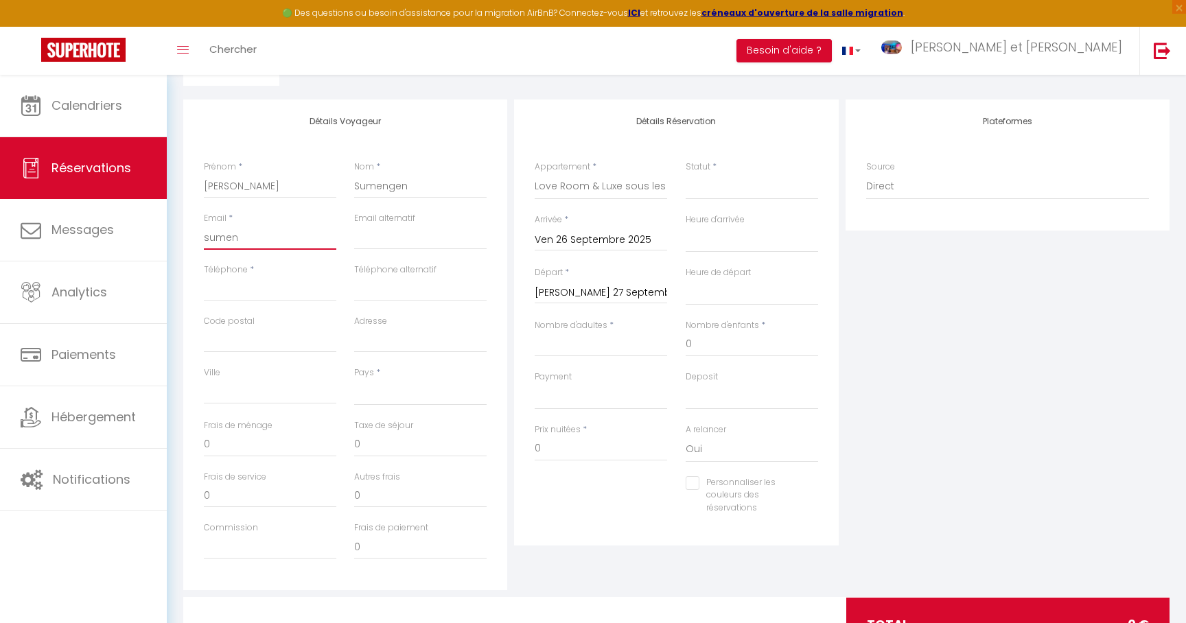
select select
checkbox input "false"
type input "sumeng"
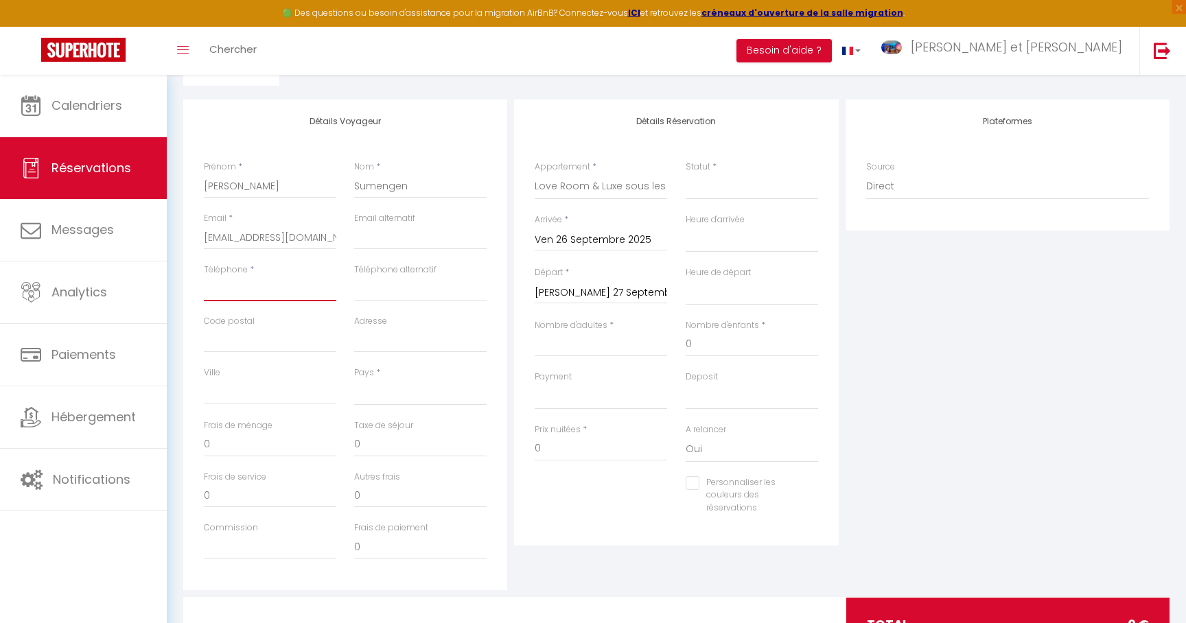
click at [246, 292] on input "Téléphone" at bounding box center [270, 289] width 132 height 25
click at [957, 395] on div "Plateformes Source Direct [DOMAIN_NAME] [DOMAIN_NAME] Chalet montagne Expedia G…" at bounding box center [1007, 345] width 331 height 491
click at [254, 337] on input "Code postal" at bounding box center [270, 340] width 132 height 25
click at [386, 397] on select "[GEOGRAPHIC_DATA] [GEOGRAPHIC_DATA] [GEOGRAPHIC_DATA] [GEOGRAPHIC_DATA] [GEOGRA…" at bounding box center [420, 393] width 132 height 26
click option "[GEOGRAPHIC_DATA]" at bounding box center [0, 0] width 0 height 0
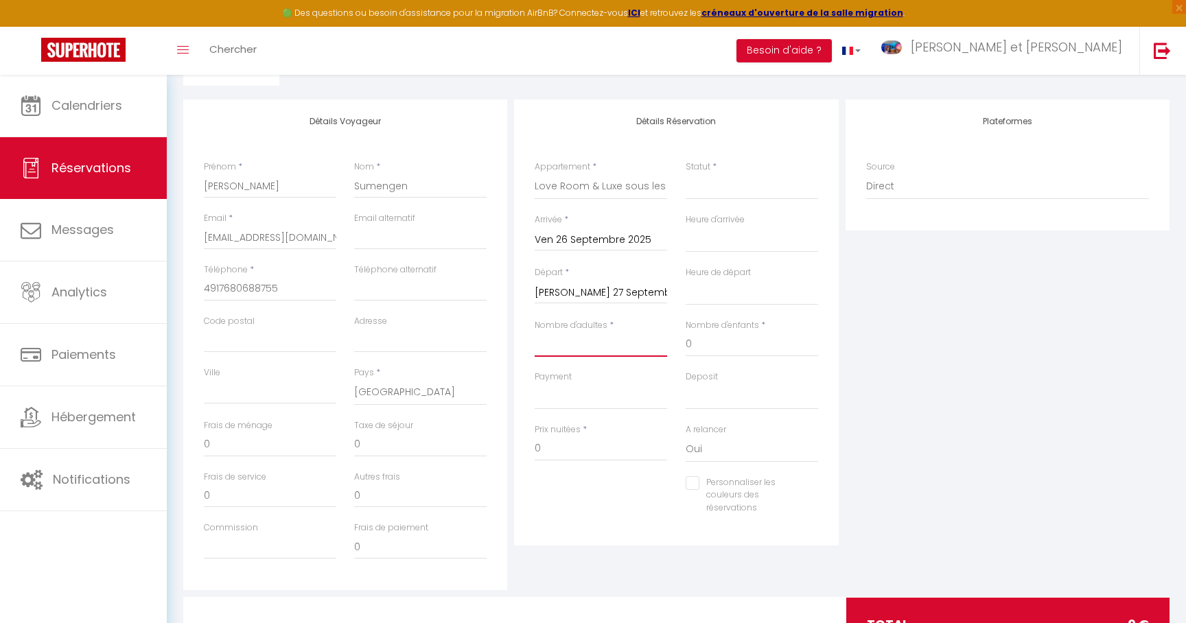
click at [604, 340] on input "Nombre d'adultes" at bounding box center [601, 344] width 132 height 25
click at [734, 191] on select "Confirmé Non Confirmé [PERSON_NAME] par le voyageur No Show Request" at bounding box center [752, 187] width 132 height 26
click option "Confirmé" at bounding box center [0, 0] width 0 height 0
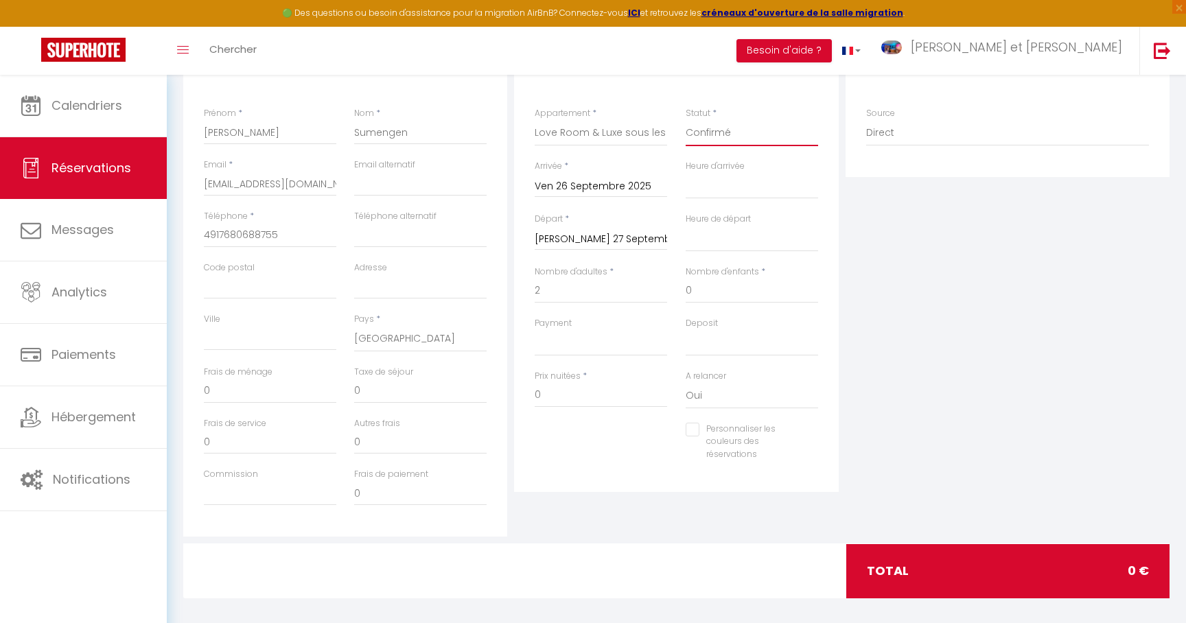
scroll to position [276, 0]
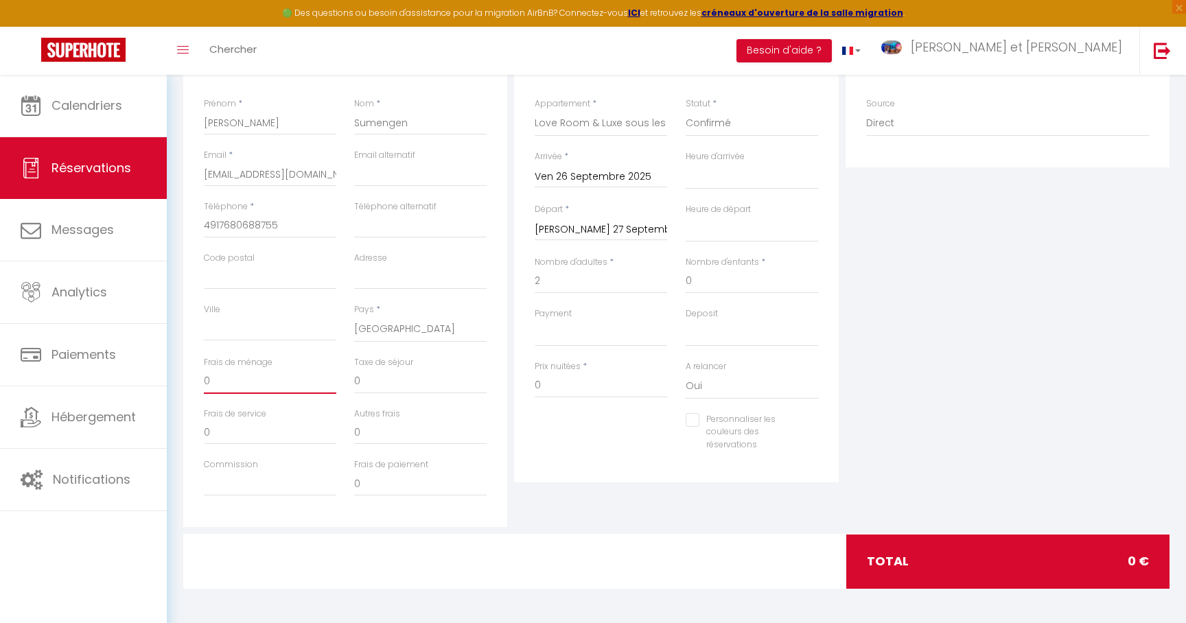
click at [238, 377] on input "0" at bounding box center [270, 381] width 132 height 25
click at [554, 386] on input "0" at bounding box center [601, 385] width 132 height 25
click at [913, 402] on div "Plateformes Source Direct [DOMAIN_NAME] [DOMAIN_NAME] Chalet montagne Expedia G…" at bounding box center [1007, 281] width 331 height 491
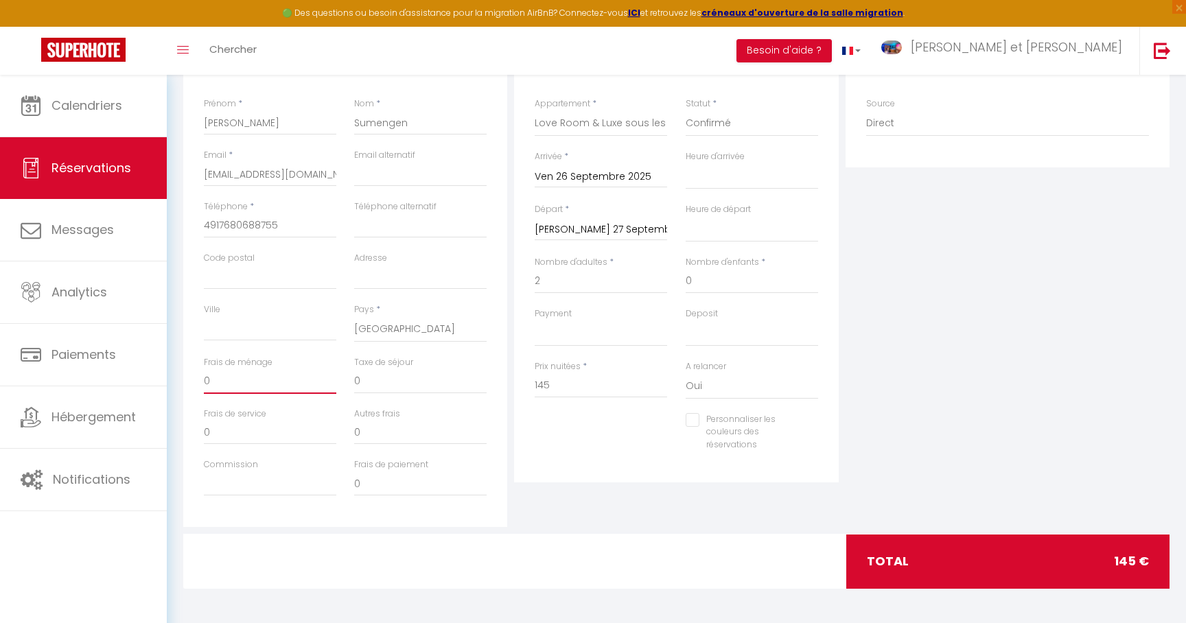
click at [230, 385] on input "0" at bounding box center [270, 381] width 132 height 25
click at [1047, 378] on div "Plateformes Source Direct [DOMAIN_NAME] [DOMAIN_NAME] Chalet montagne Expedia G…" at bounding box center [1007, 281] width 331 height 491
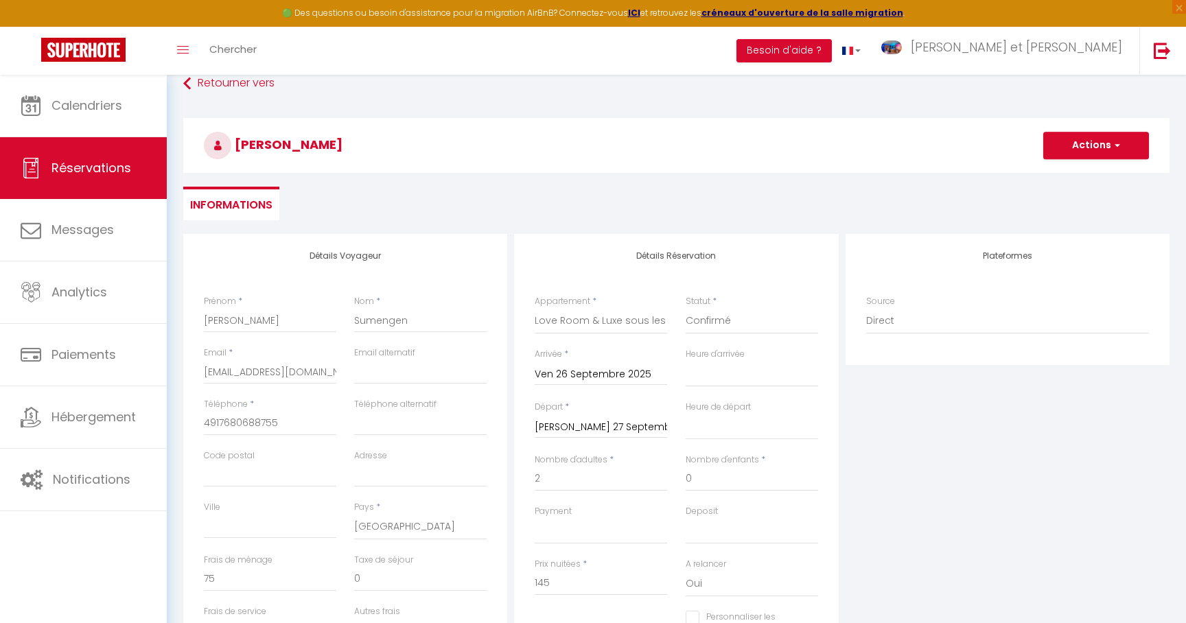
scroll to position [77, 0]
click at [1078, 151] on button "Actions" at bounding box center [1096, 146] width 106 height 27
click at [1064, 179] on link "Enregistrer" at bounding box center [1082, 177] width 108 height 18
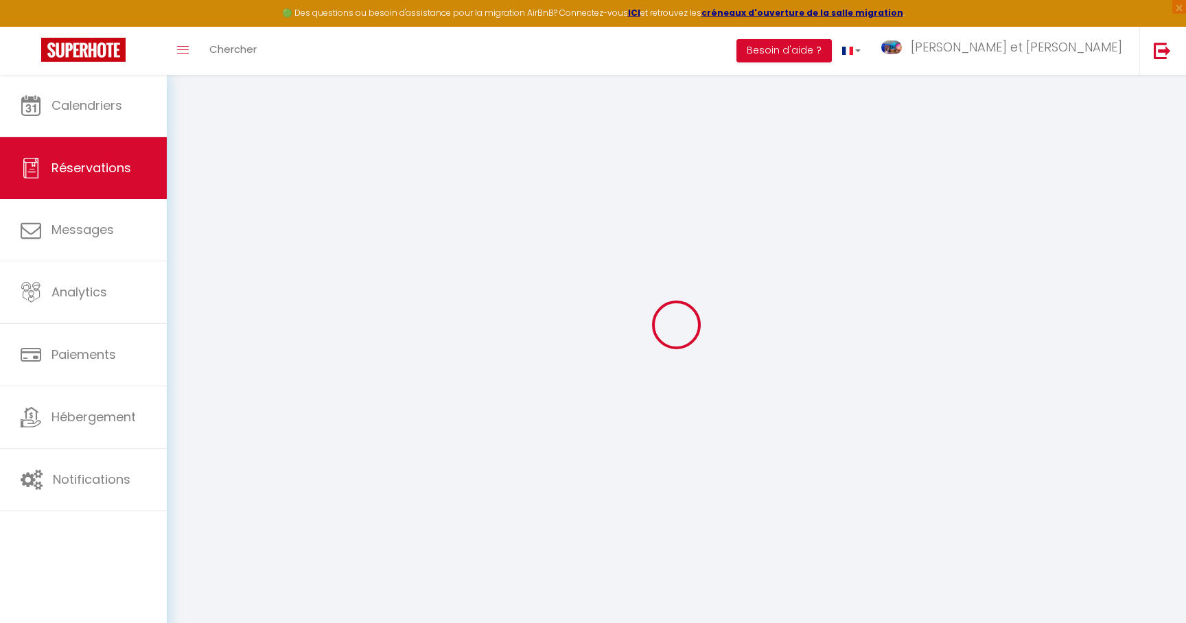
scroll to position [75, 0]
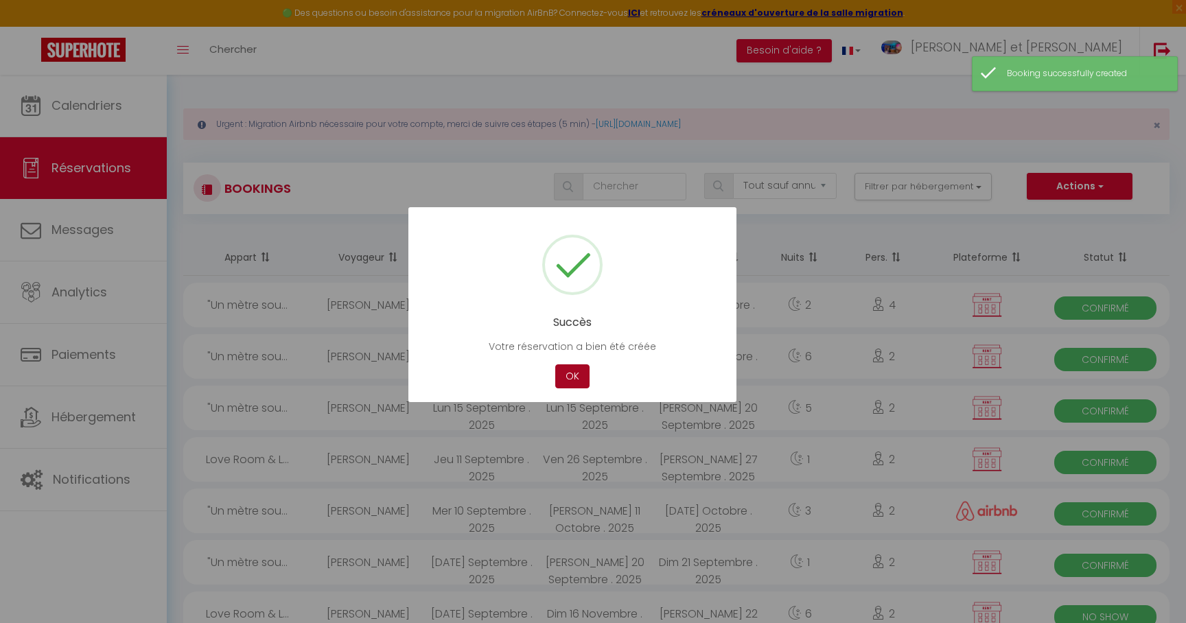
click at [576, 382] on button "OK" at bounding box center [572, 376] width 34 height 24
